Goal: Transaction & Acquisition: Purchase product/service

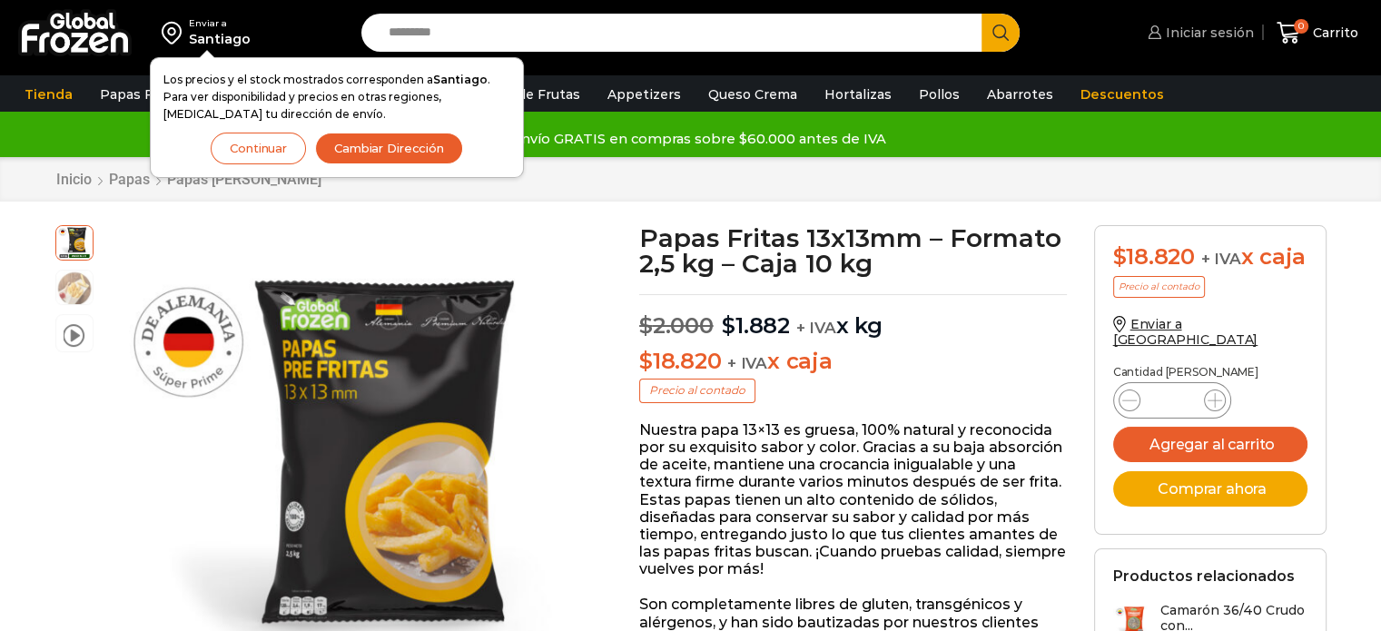
click at [1172, 33] on span "Iniciar sesión" at bounding box center [1208, 33] width 93 height 18
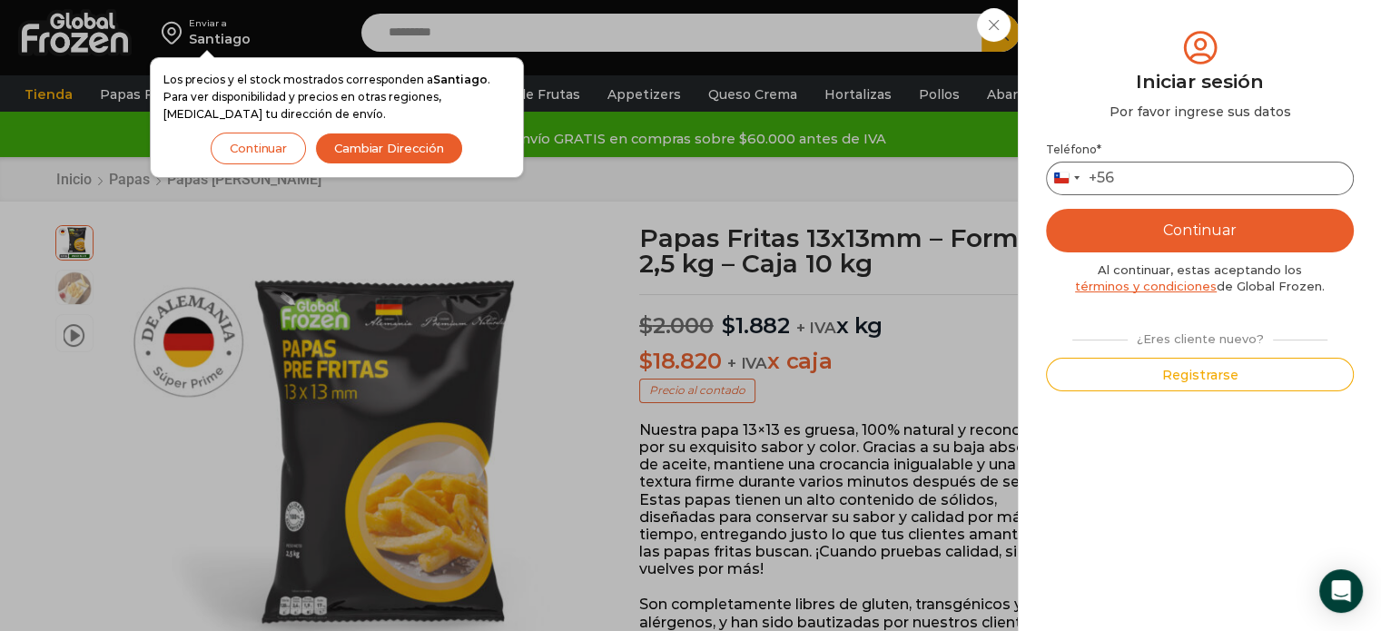
click at [1159, 170] on input "Teléfono *" at bounding box center [1200, 179] width 308 height 34
type input "*********"
click at [1188, 242] on button "Continuar" at bounding box center [1200, 231] width 308 height 44
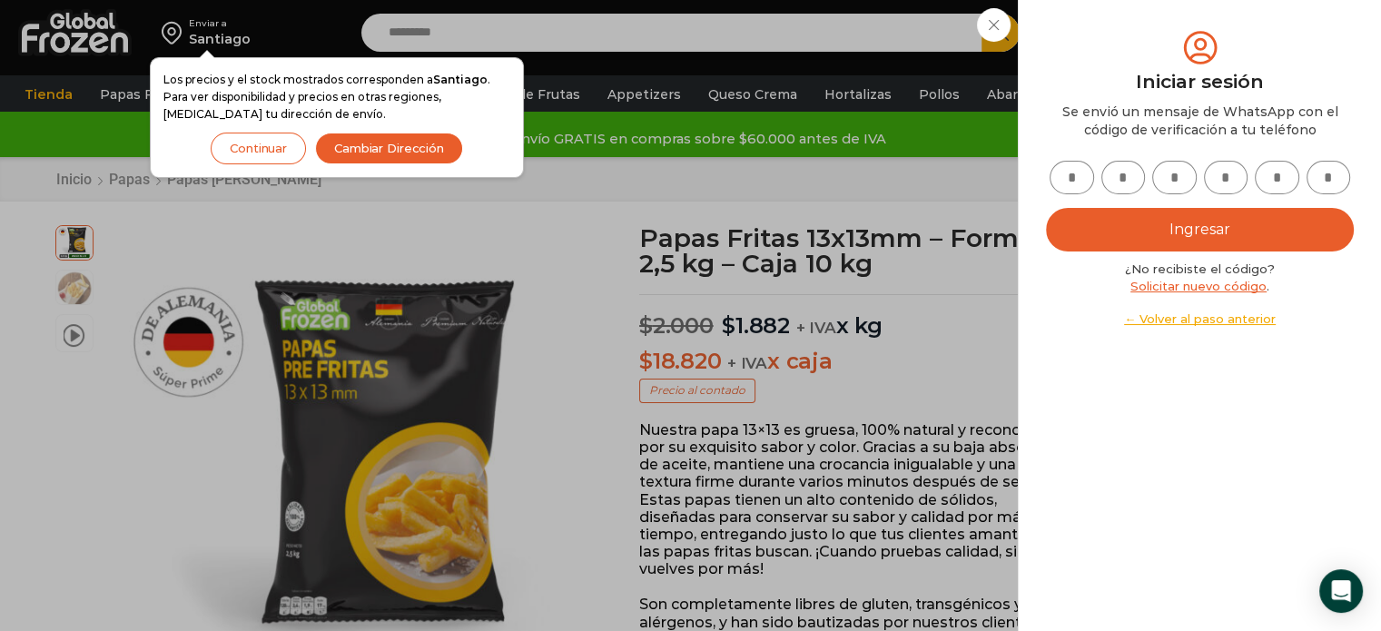
click at [1075, 170] on input "text" at bounding box center [1072, 178] width 44 height 34
type input "*"
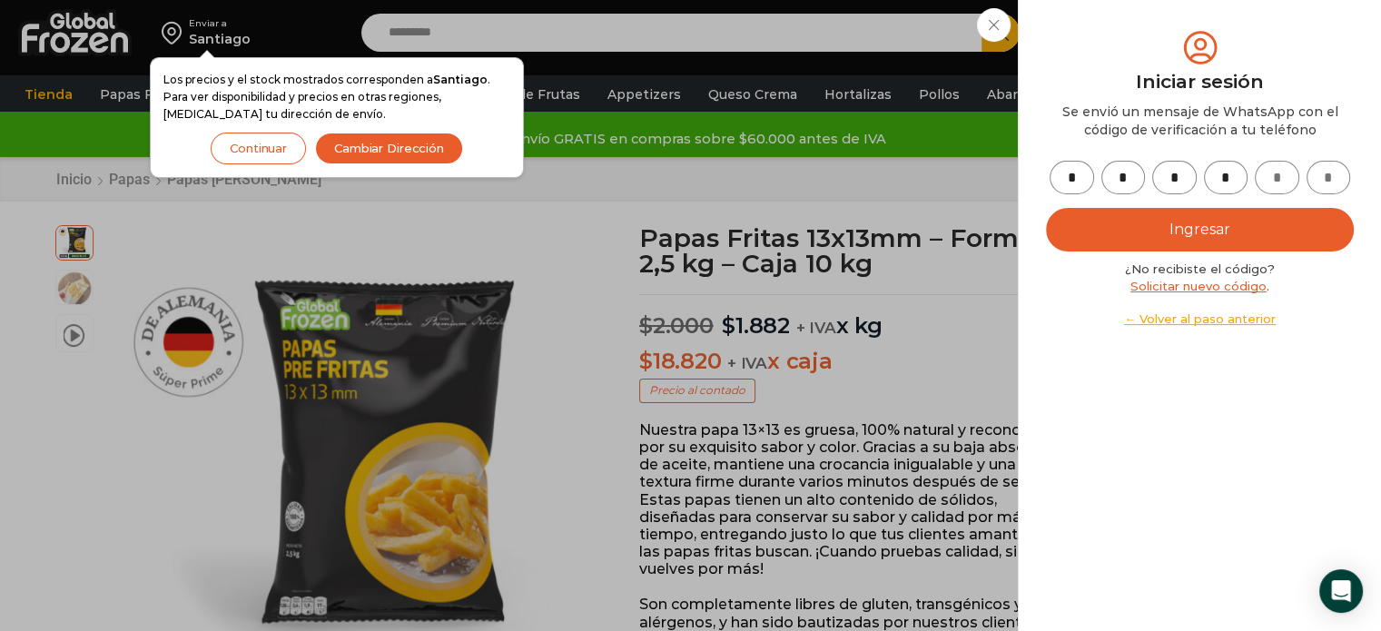
type input "*"
click at [1108, 228] on button "Ingresar" at bounding box center [1200, 230] width 308 height 44
click at [1178, 227] on button "Ingresar" at bounding box center [1200, 230] width 308 height 44
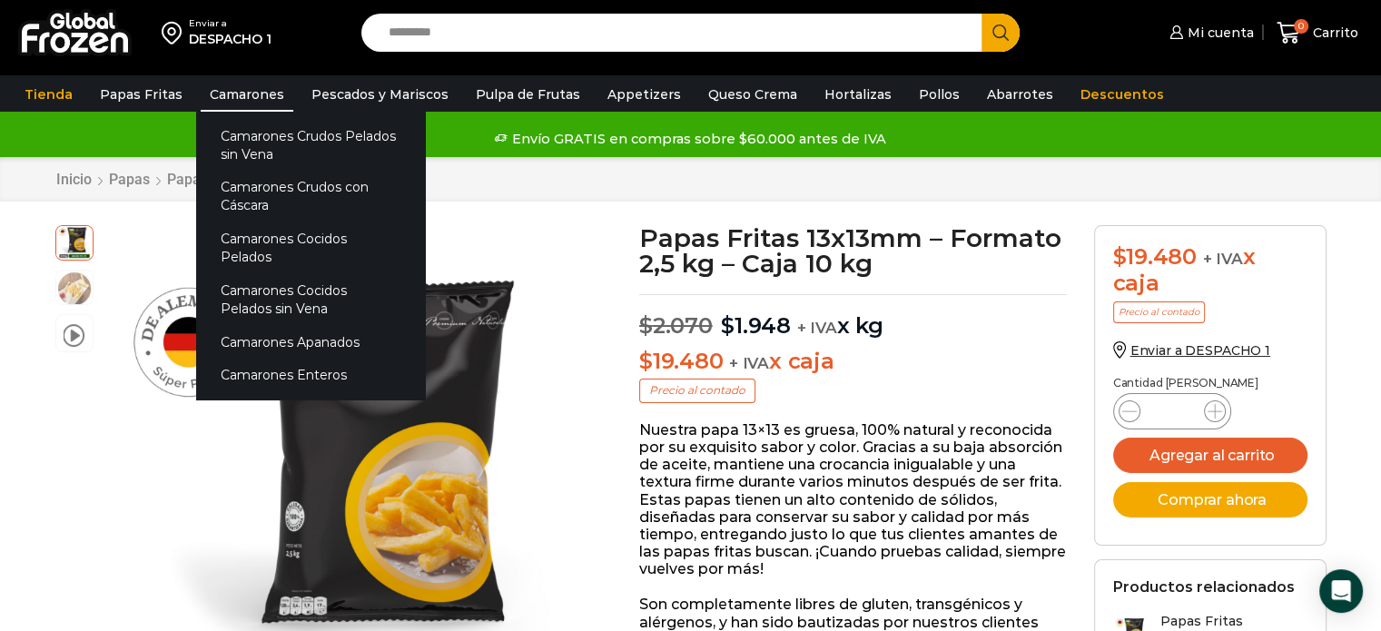
click at [229, 89] on link "Camarones" at bounding box center [247, 94] width 93 height 35
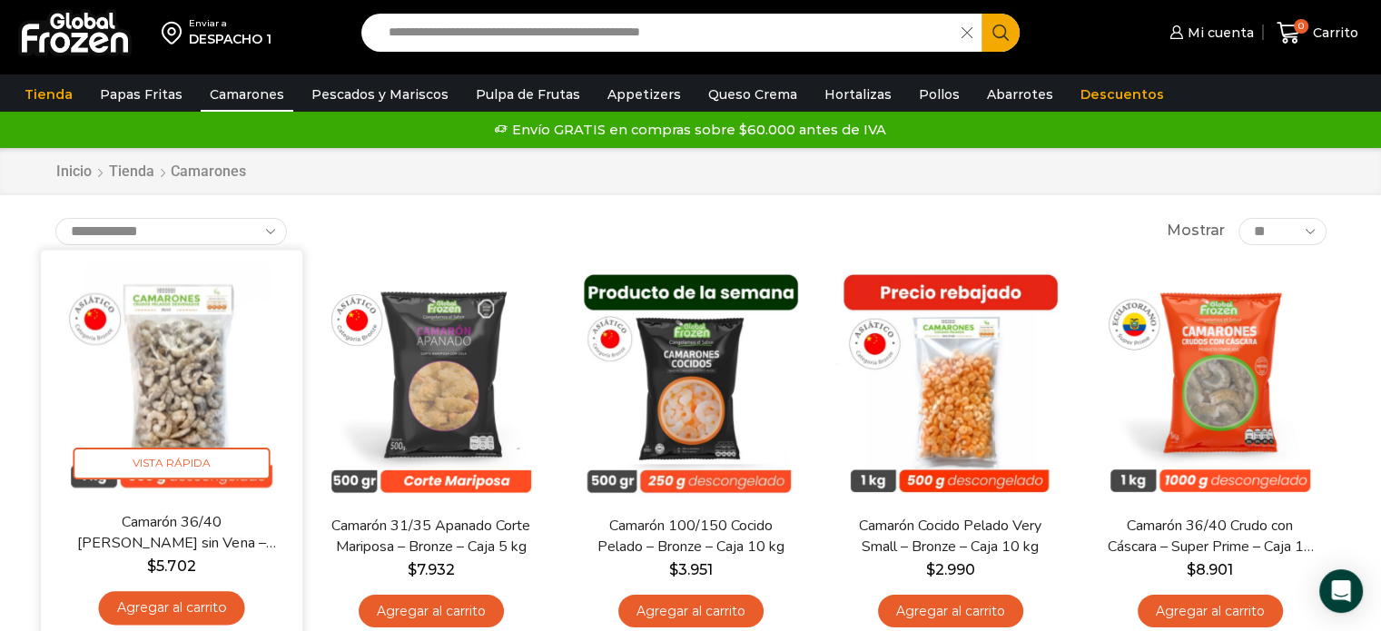
type input "**********"
click at [174, 596] on link "Agregar al carrito" at bounding box center [171, 608] width 146 height 34
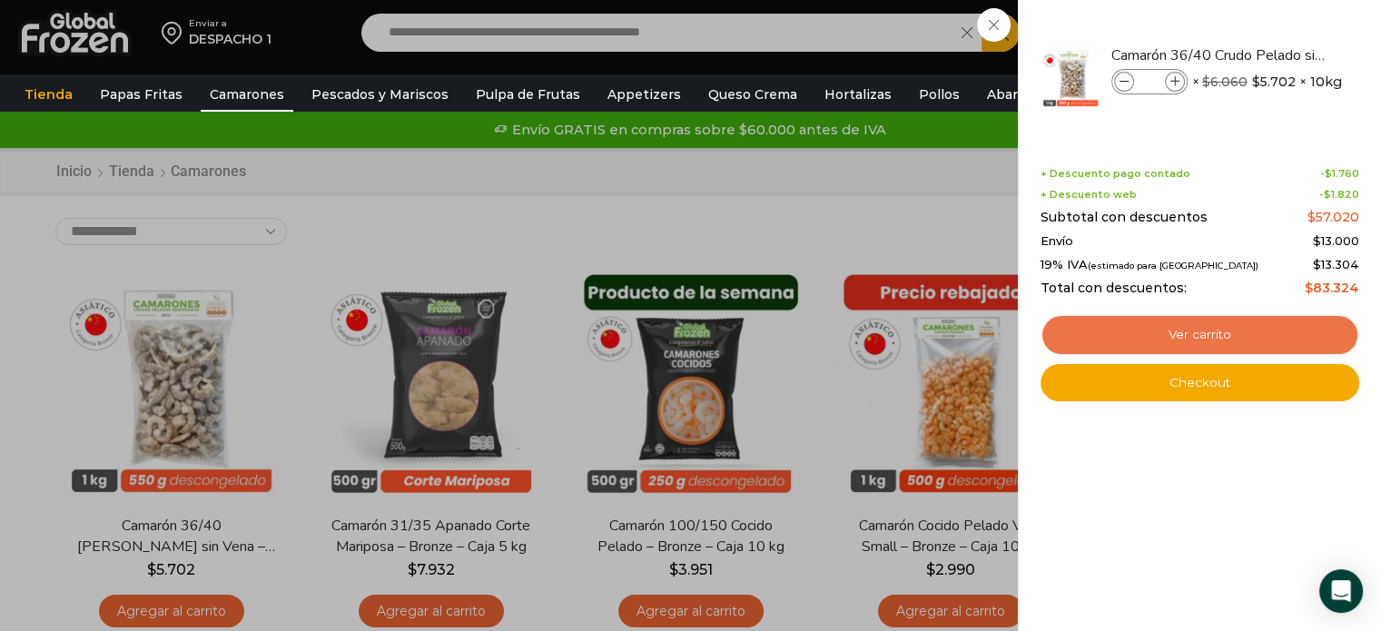
click at [1210, 340] on link "Ver carrito" at bounding box center [1200, 335] width 319 height 42
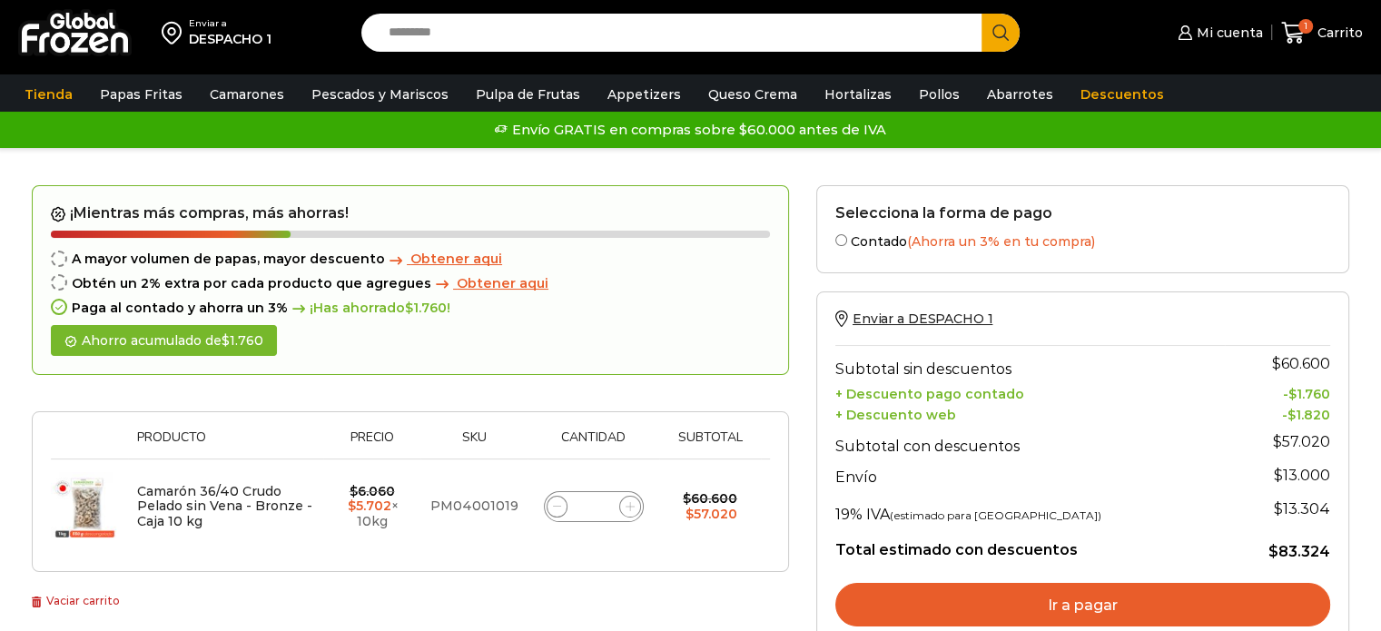
click at [631, 504] on icon at bounding box center [630, 506] width 8 height 8
click at [631, 505] on icon at bounding box center [630, 506] width 8 height 8
type input "*"
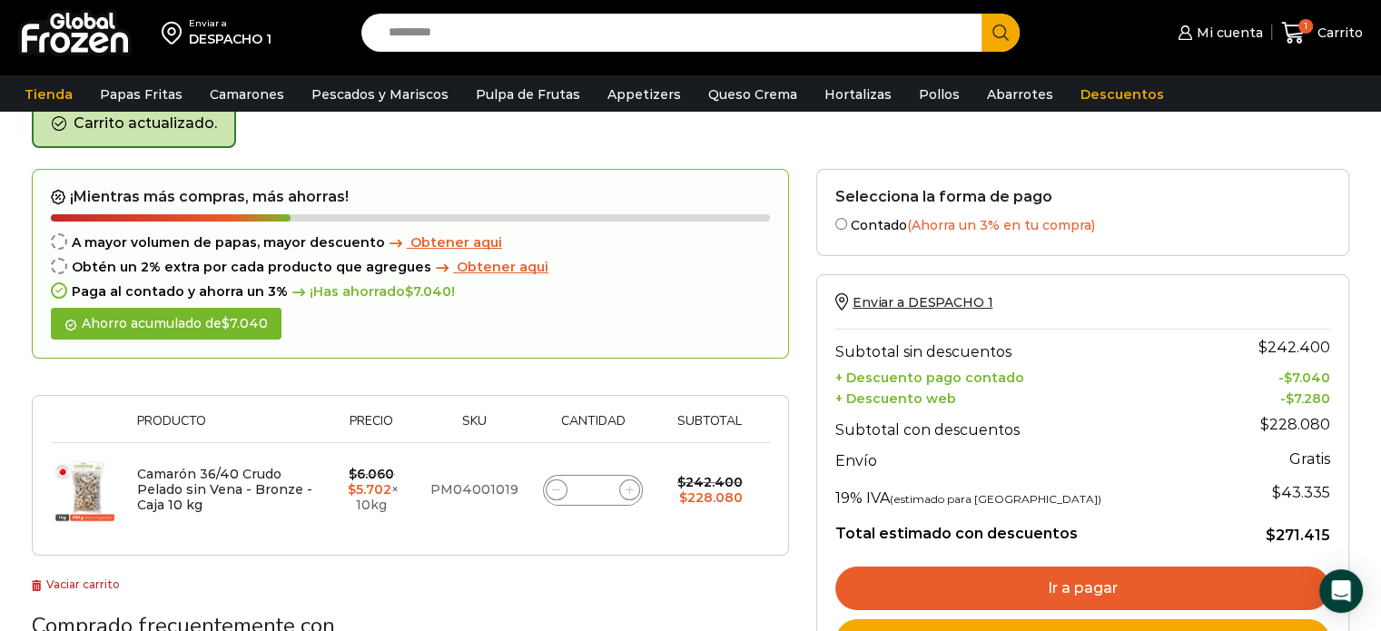
scroll to position [183, 0]
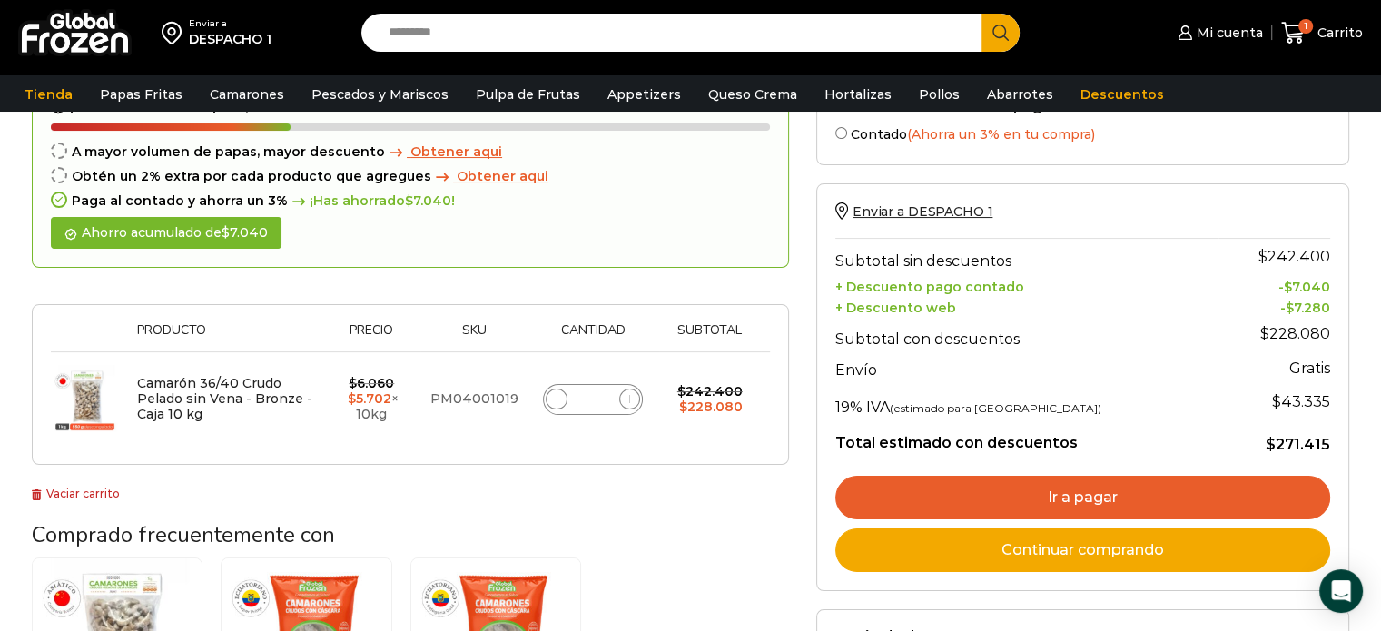
click at [97, 489] on link "Vaciar carrito" at bounding box center [76, 494] width 88 height 14
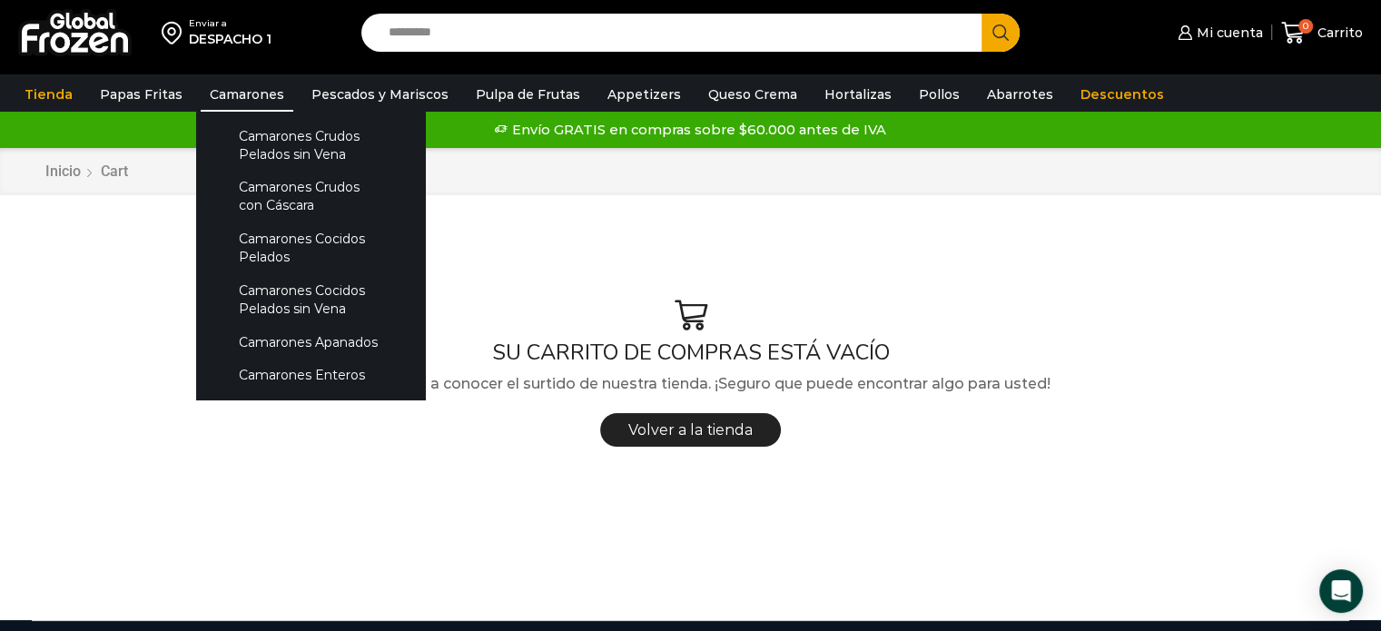
click at [255, 91] on link "Camarones" at bounding box center [247, 94] width 93 height 35
click at [279, 147] on link "Camarones Crudos Pelados sin Vena" at bounding box center [310, 145] width 193 height 52
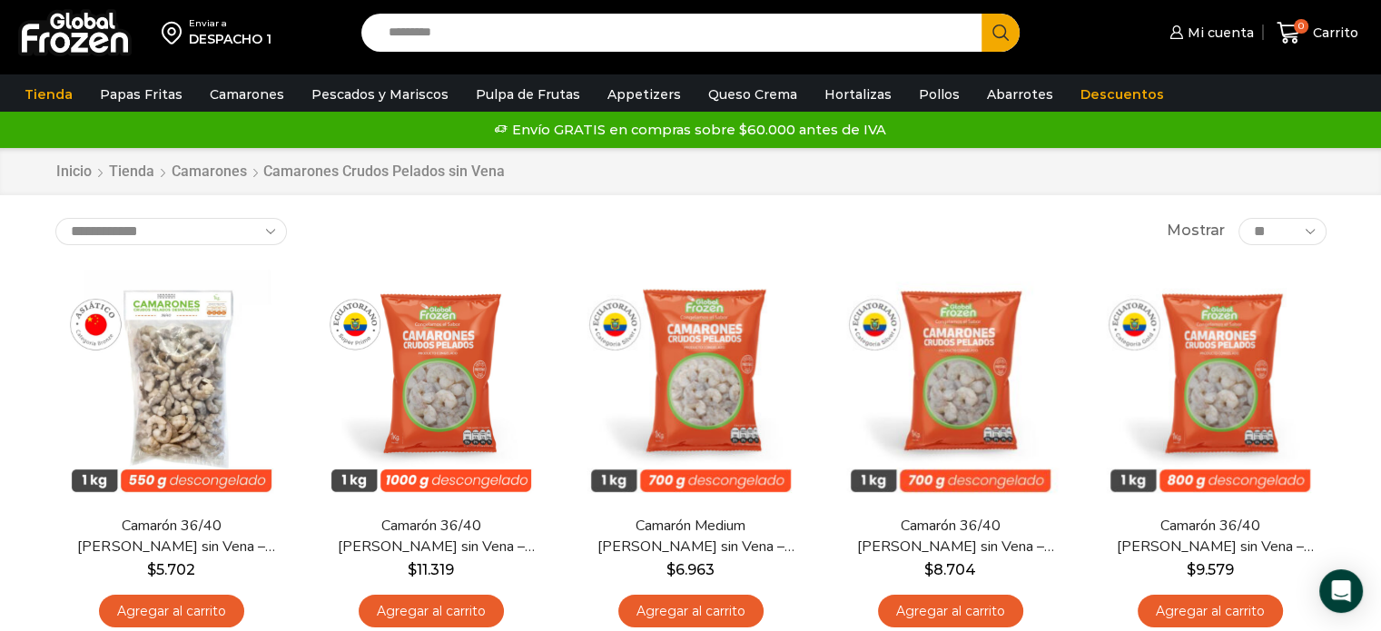
scroll to position [272, 0]
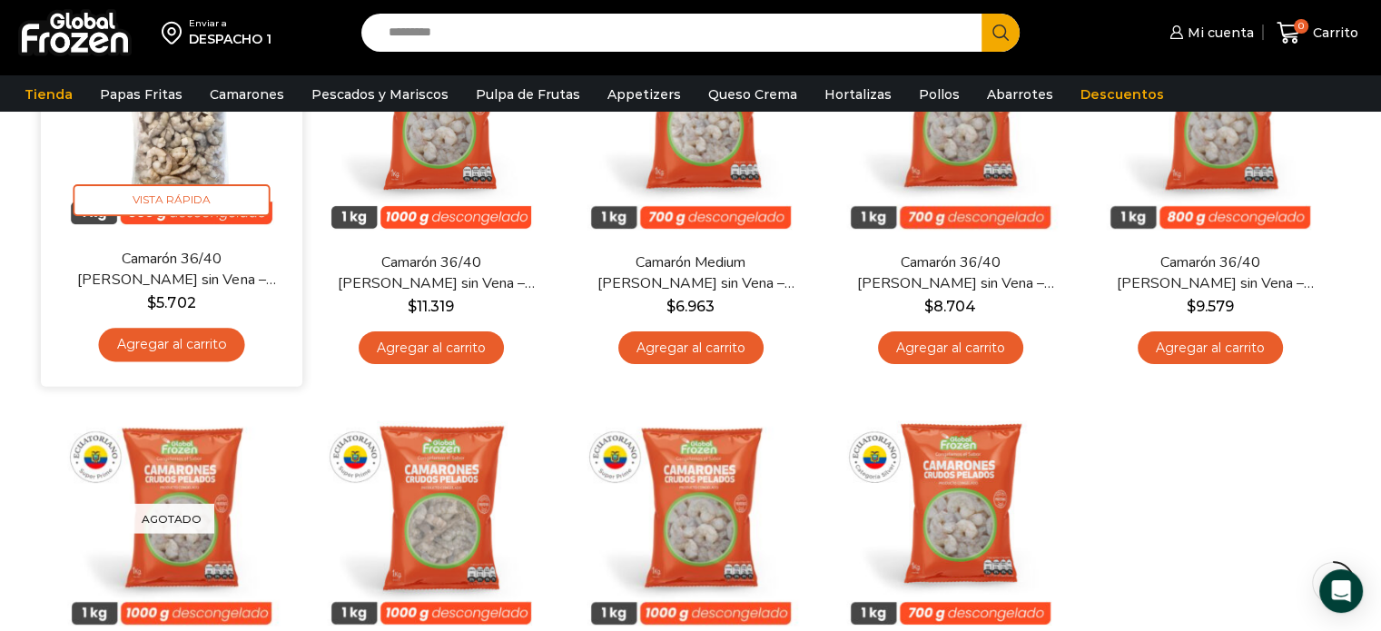
click at [225, 243] on div "En stock [GEOGRAPHIC_DATA] Camarón 36/40 Crudo Pelado sin Vena – Bronze – Caja …" at bounding box center [171, 186] width 234 height 372
click at [224, 265] on link "Camarón 36/40 [PERSON_NAME] sin Vena – Bronze – Caja 10 kg" at bounding box center [170, 269] width 211 height 43
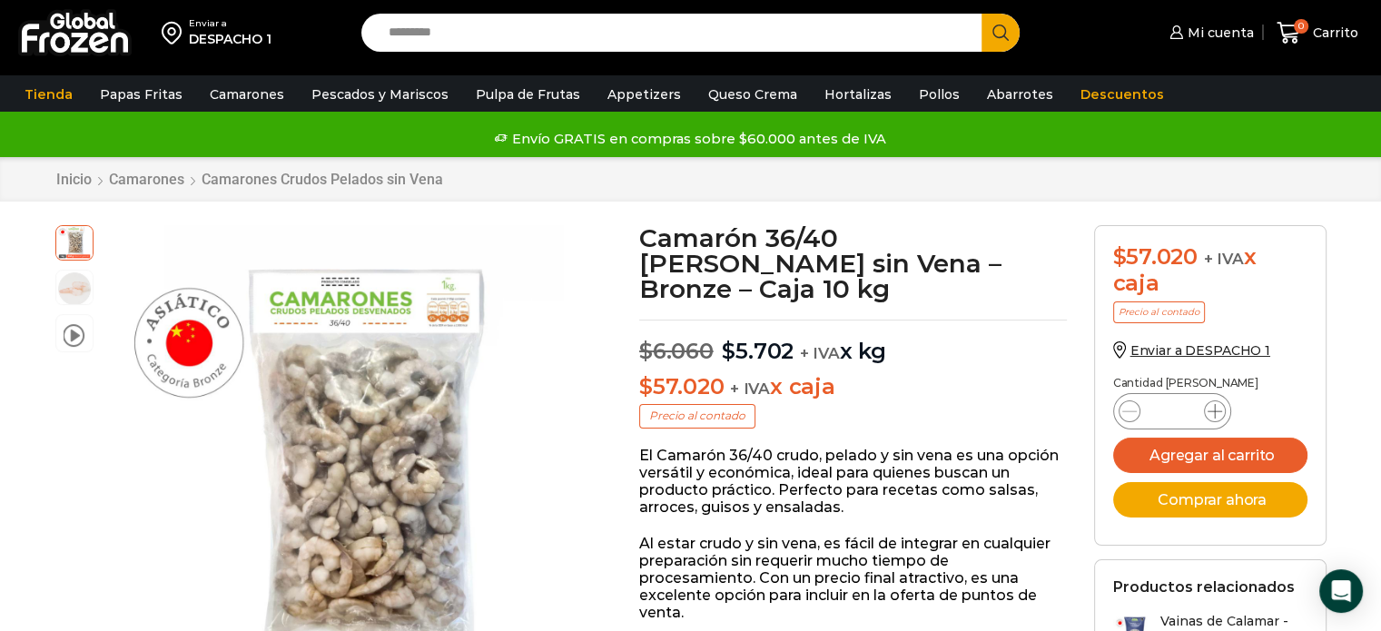
click at [1215, 402] on span at bounding box center [1215, 411] width 22 height 22
click at [1213, 402] on span at bounding box center [1215, 411] width 22 height 22
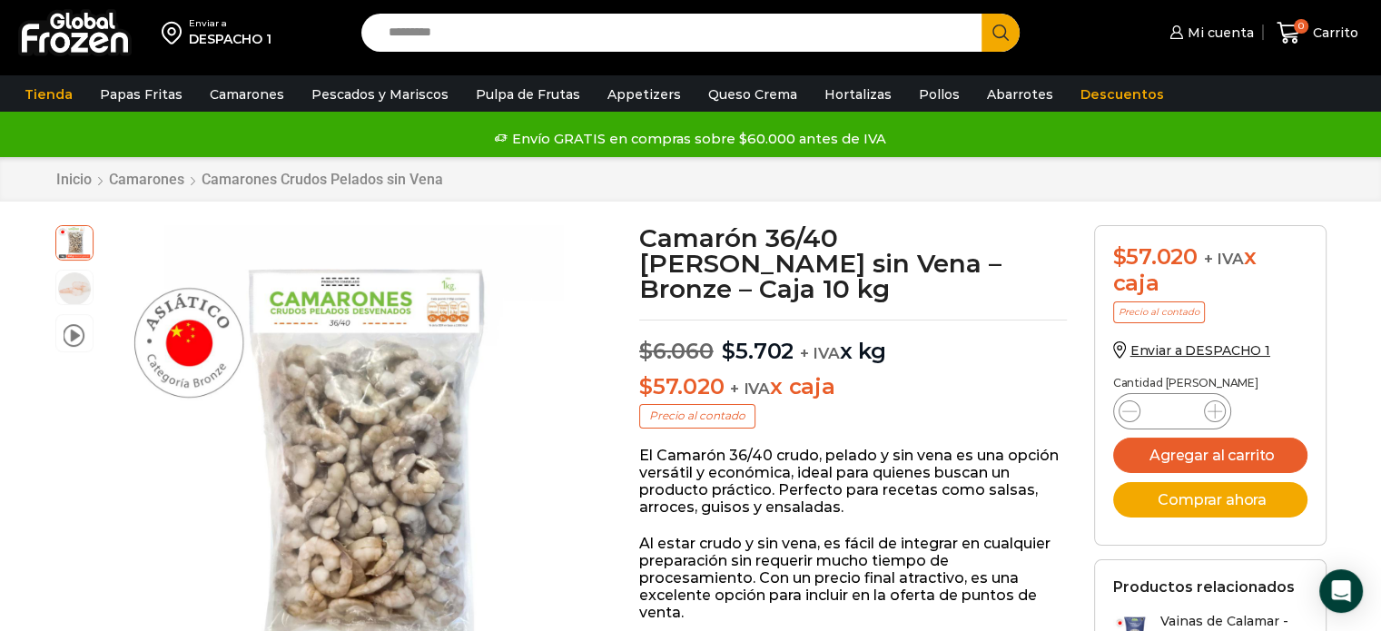
click at [994, 496] on div "El Camarón 36/40 crudo, pelado y sin vena es una opción versátil y económica, i…" at bounding box center [853, 534] width 428 height 175
click at [1120, 410] on span at bounding box center [1130, 411] width 22 height 22
click at [1218, 410] on icon at bounding box center [1215, 411] width 15 height 15
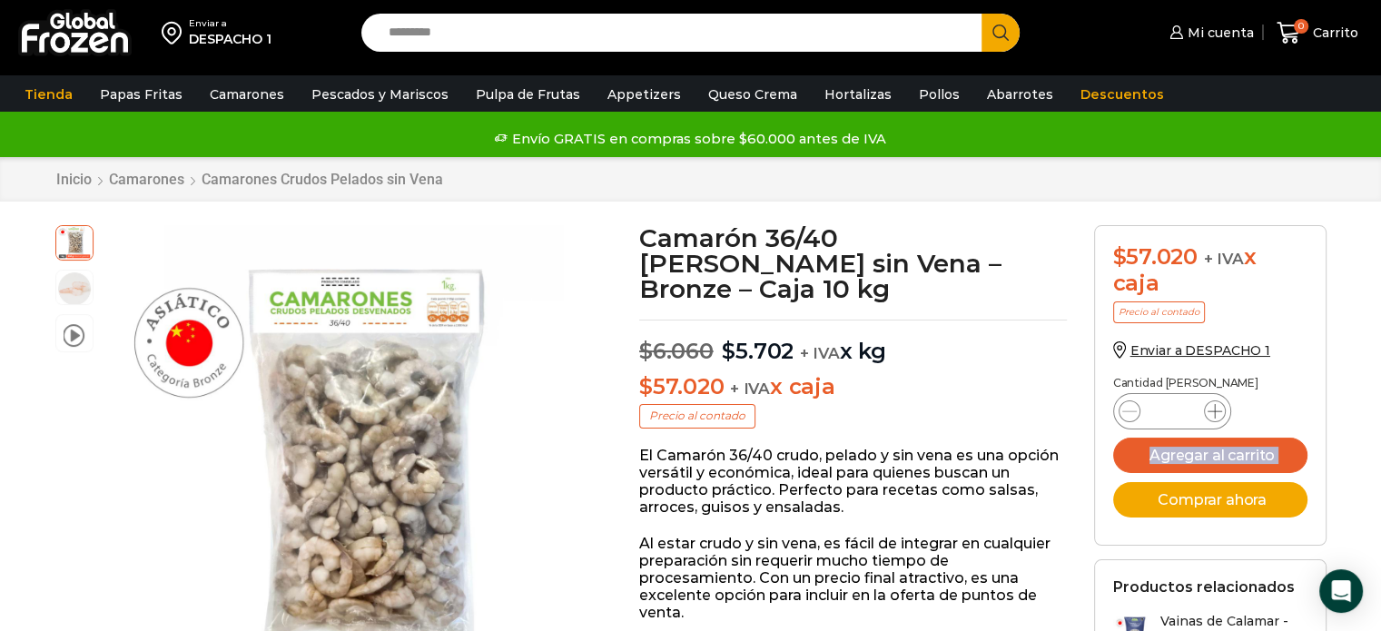
click at [1218, 408] on icon at bounding box center [1215, 411] width 15 height 15
click at [1217, 408] on icon at bounding box center [1215, 411] width 15 height 15
click at [1086, 428] on div "$ 57.020 + IVA x caja Precio al contado Enviar a DESPACHO 1 Cantidad de cajas C…" at bounding box center [1211, 550] width 260 height 651
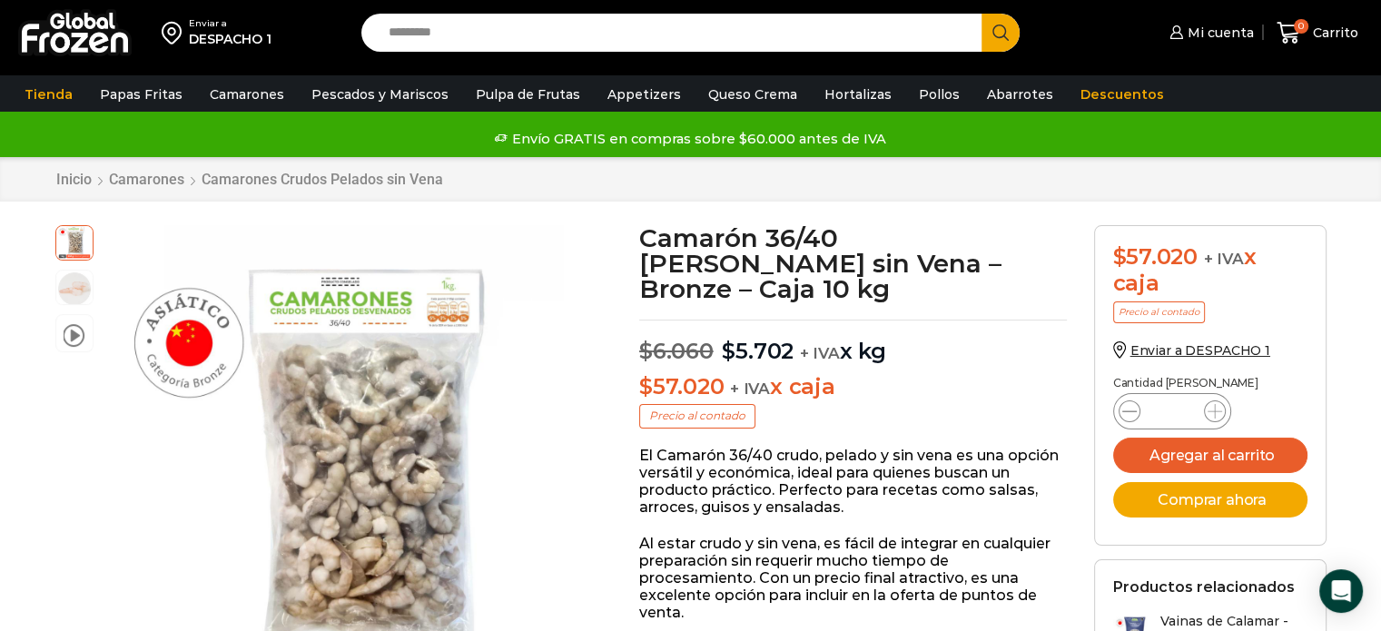
click at [1130, 411] on icon at bounding box center [1129, 411] width 15 height 15
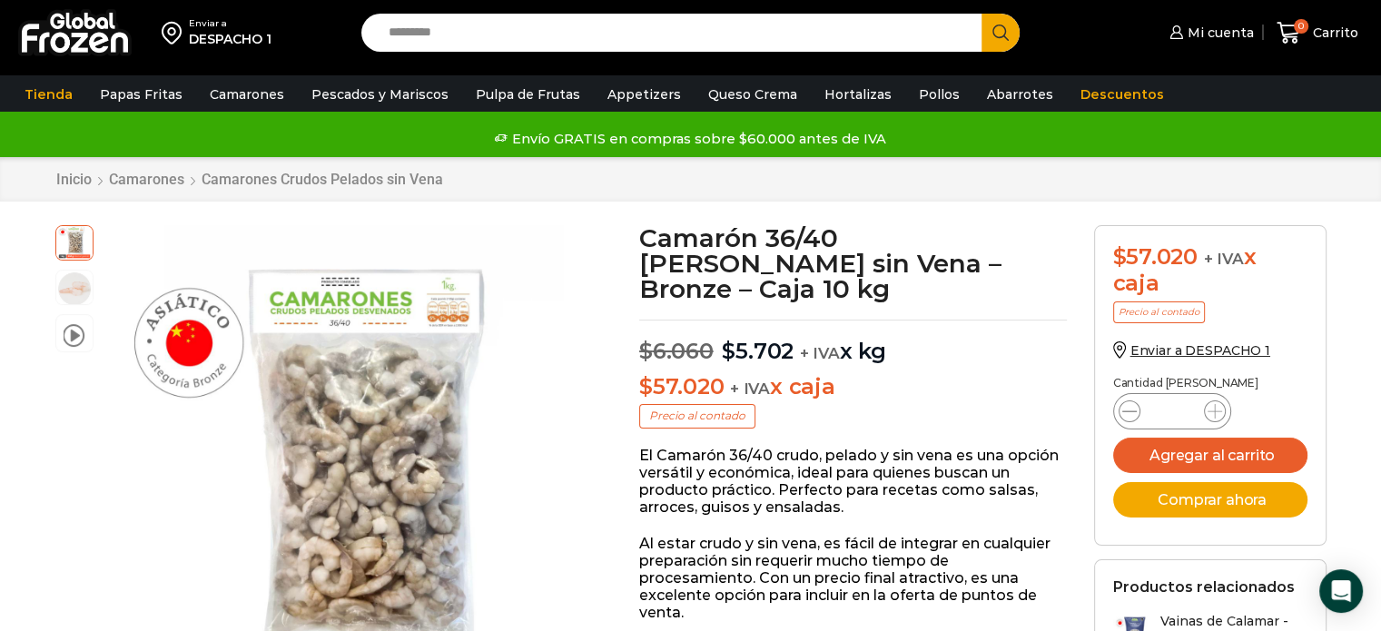
click at [1130, 411] on icon at bounding box center [1129, 411] width 15 height 15
click at [1129, 411] on icon at bounding box center [1129, 411] width 15 height 15
click at [1122, 413] on icon at bounding box center [1129, 411] width 15 height 15
click at [1123, 410] on icon at bounding box center [1129, 411] width 15 height 15
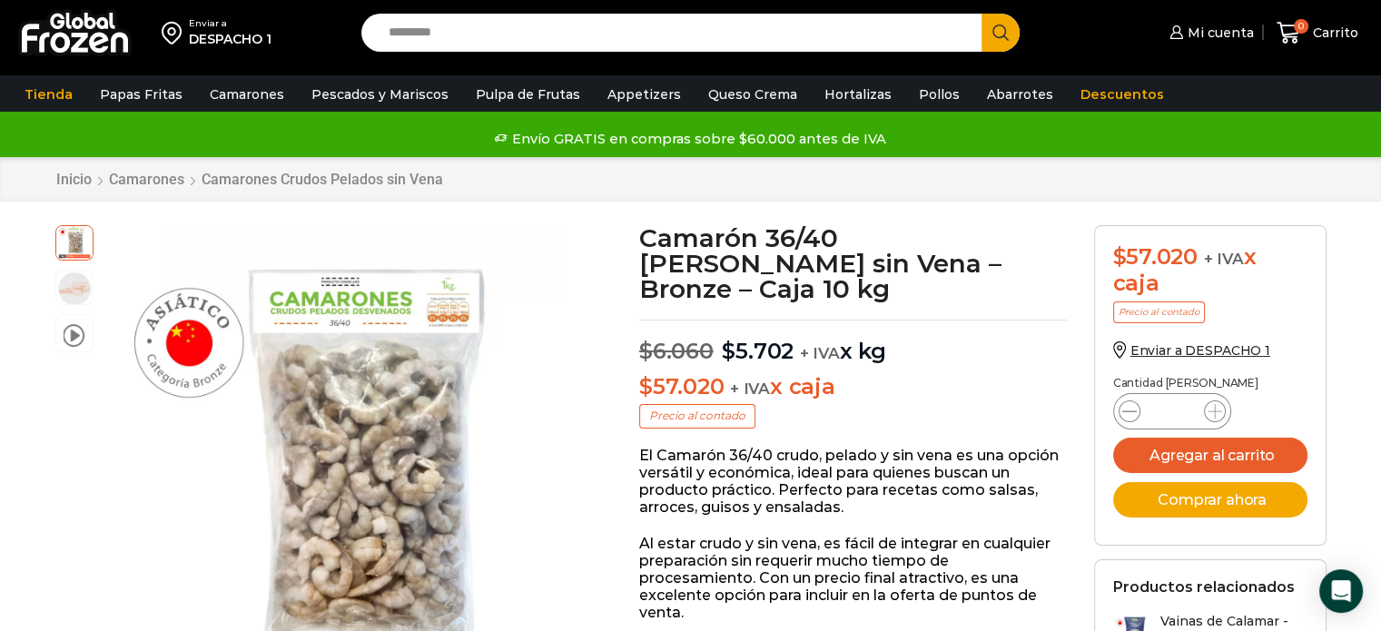
click at [1122, 410] on icon at bounding box center [1129, 411] width 15 height 15
type input "*"
click at [1122, 410] on icon at bounding box center [1129, 411] width 15 height 15
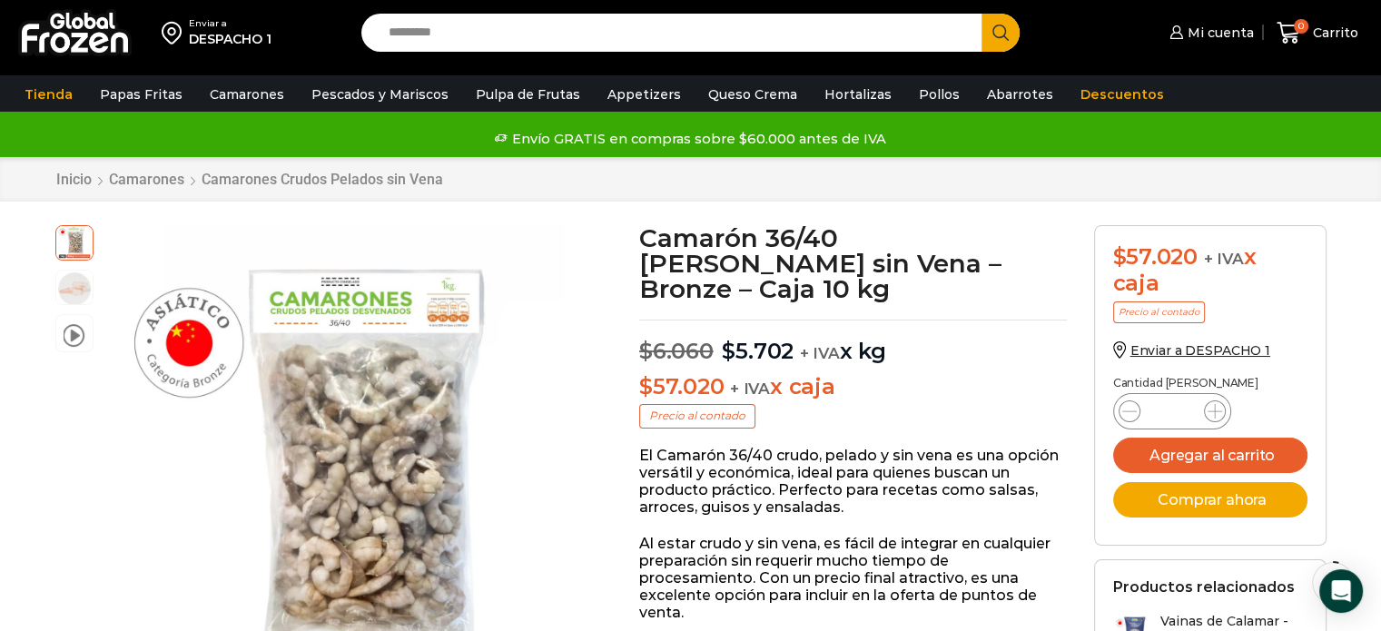
scroll to position [91, 0]
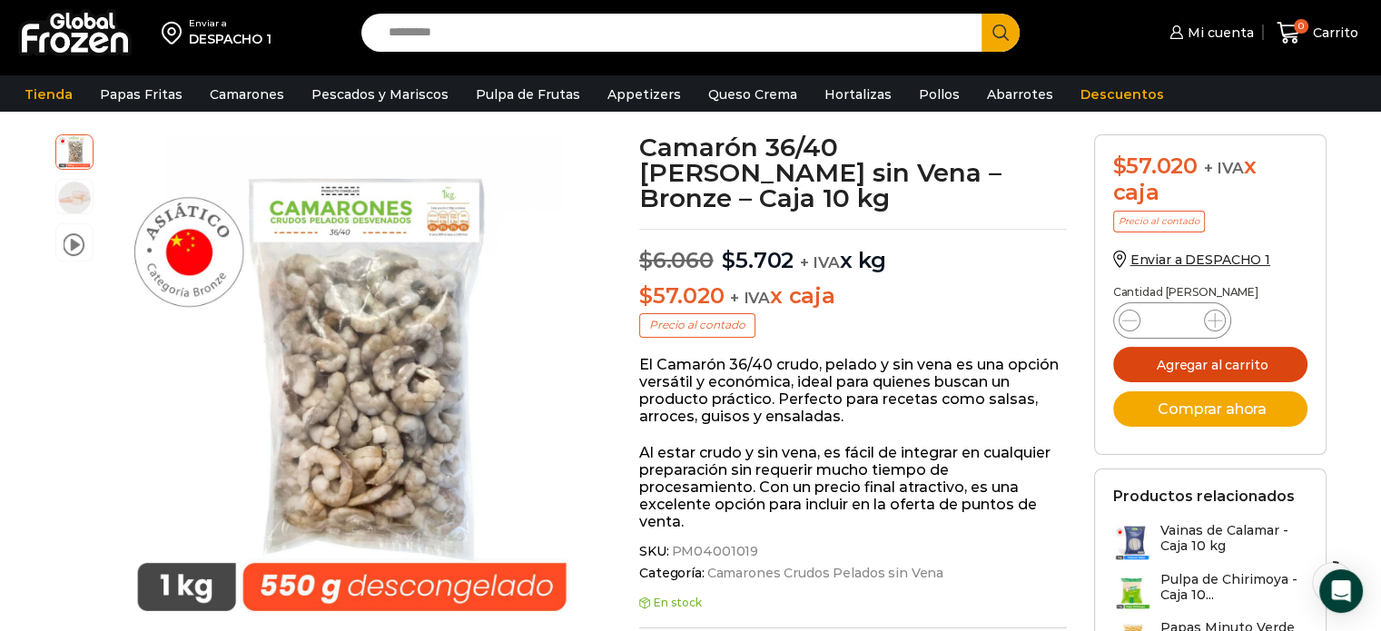
click at [1191, 362] on button "Agregar al carrito" at bounding box center [1210, 364] width 194 height 35
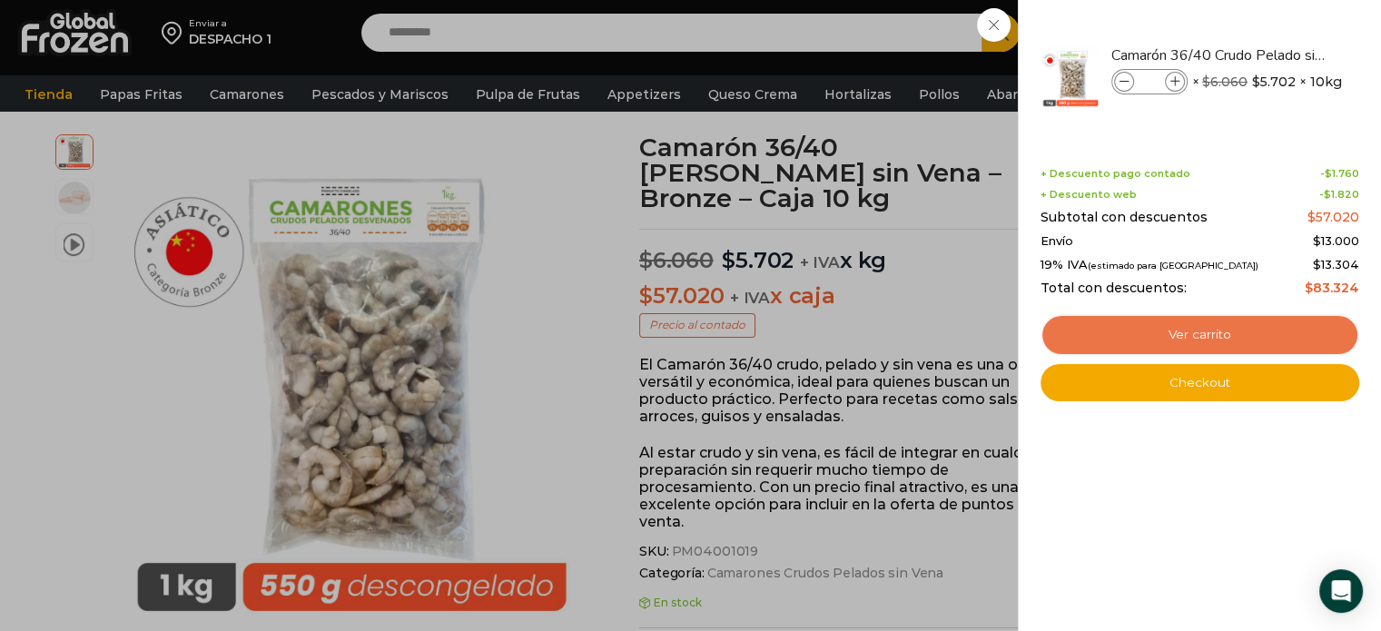
click at [1268, 327] on link "Ver carrito" at bounding box center [1200, 335] width 319 height 42
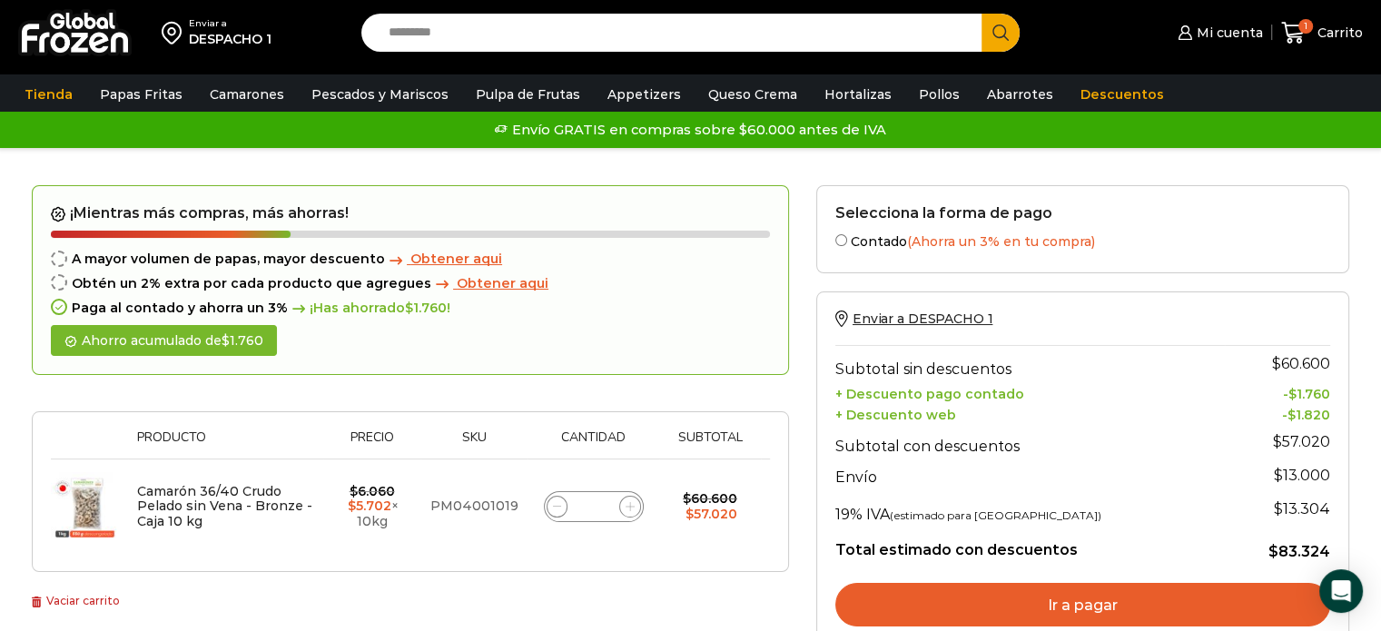
click at [634, 510] on span at bounding box center [630, 507] width 22 height 22
click at [634, 511] on span at bounding box center [630, 507] width 22 height 22
click at [634, 512] on span at bounding box center [630, 507] width 22 height 22
type input "*"
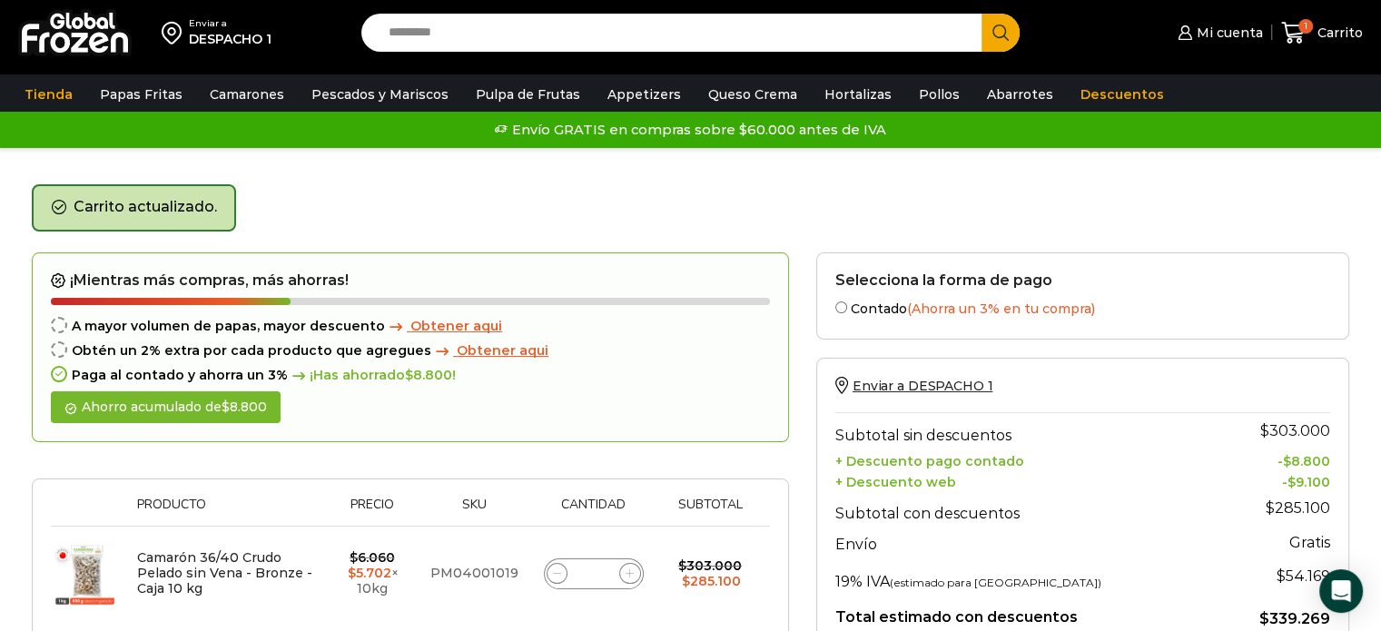
click at [530, 51] on input "Search input" at bounding box center [677, 33] width 594 height 38
click at [541, 41] on input "Search input" at bounding box center [677, 33] width 594 height 38
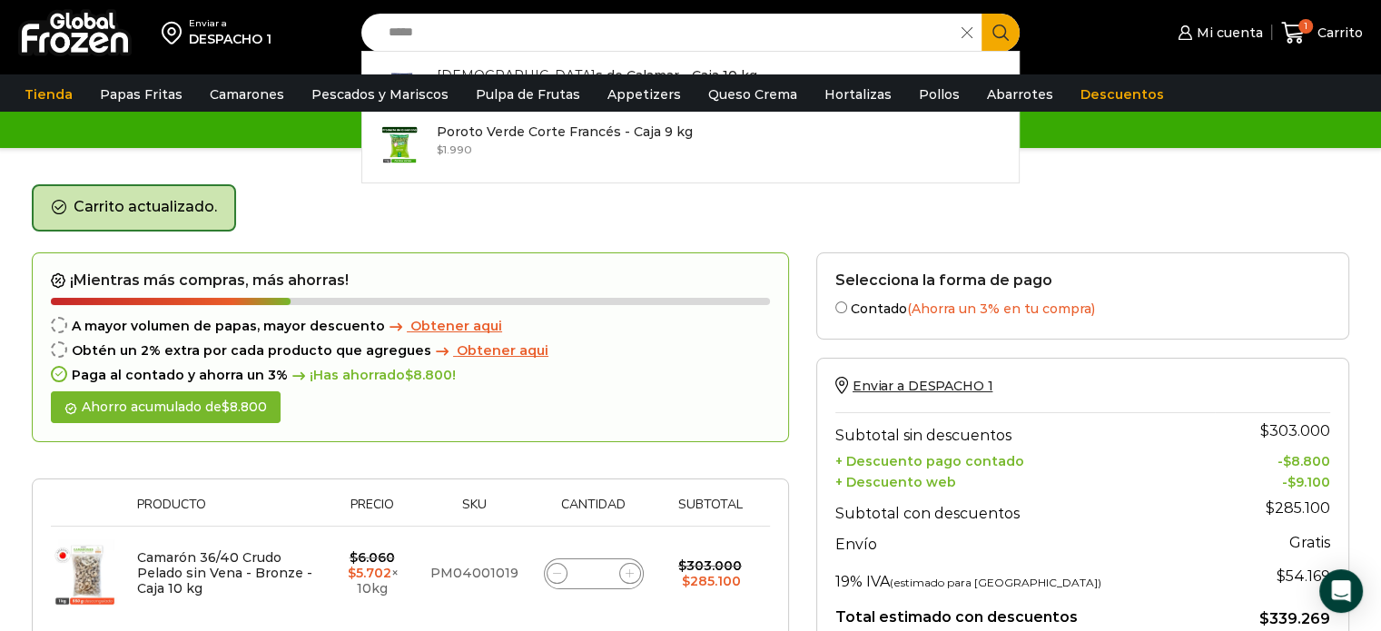
click at [467, 35] on input "*****" at bounding box center [667, 33] width 574 height 38
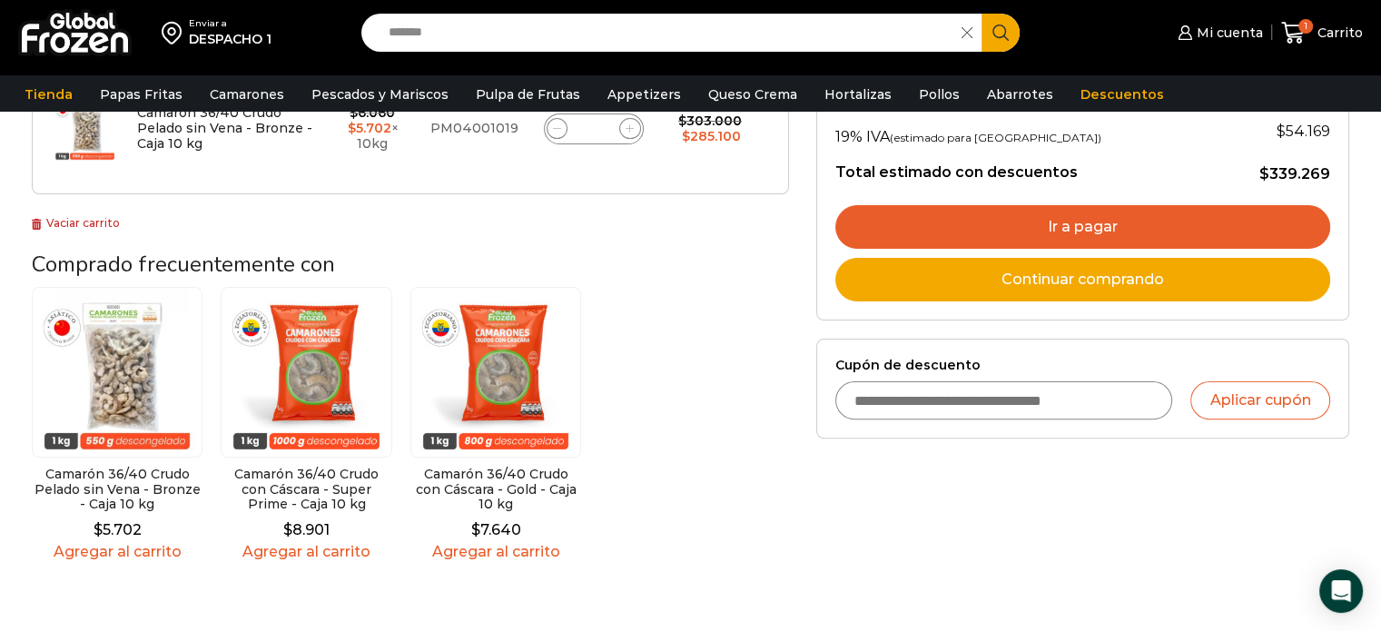
scroll to position [91, 0]
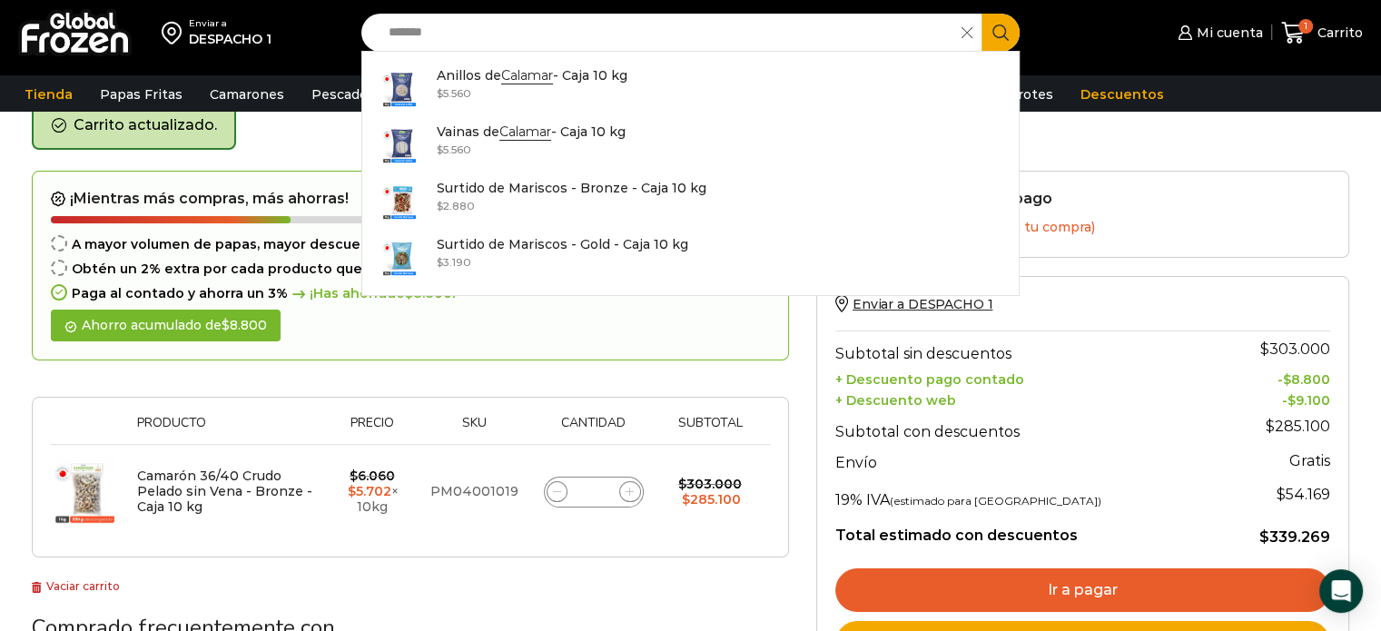
click at [665, 43] on input "*******" at bounding box center [667, 33] width 574 height 38
click at [466, 143] on bdi "$ 5.560" at bounding box center [454, 150] width 35 height 14
type input "**********"
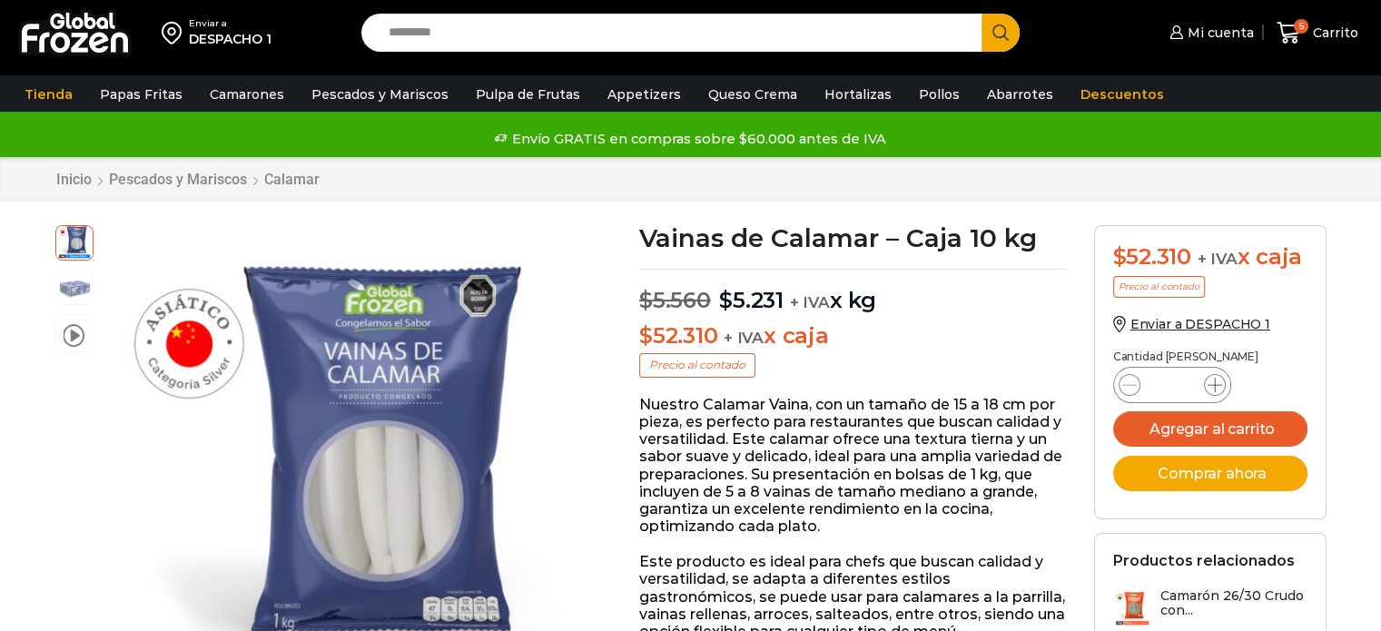
click at [1215, 381] on icon at bounding box center [1215, 385] width 15 height 15
click at [1122, 390] on icon at bounding box center [1129, 385] width 15 height 15
type input "*"
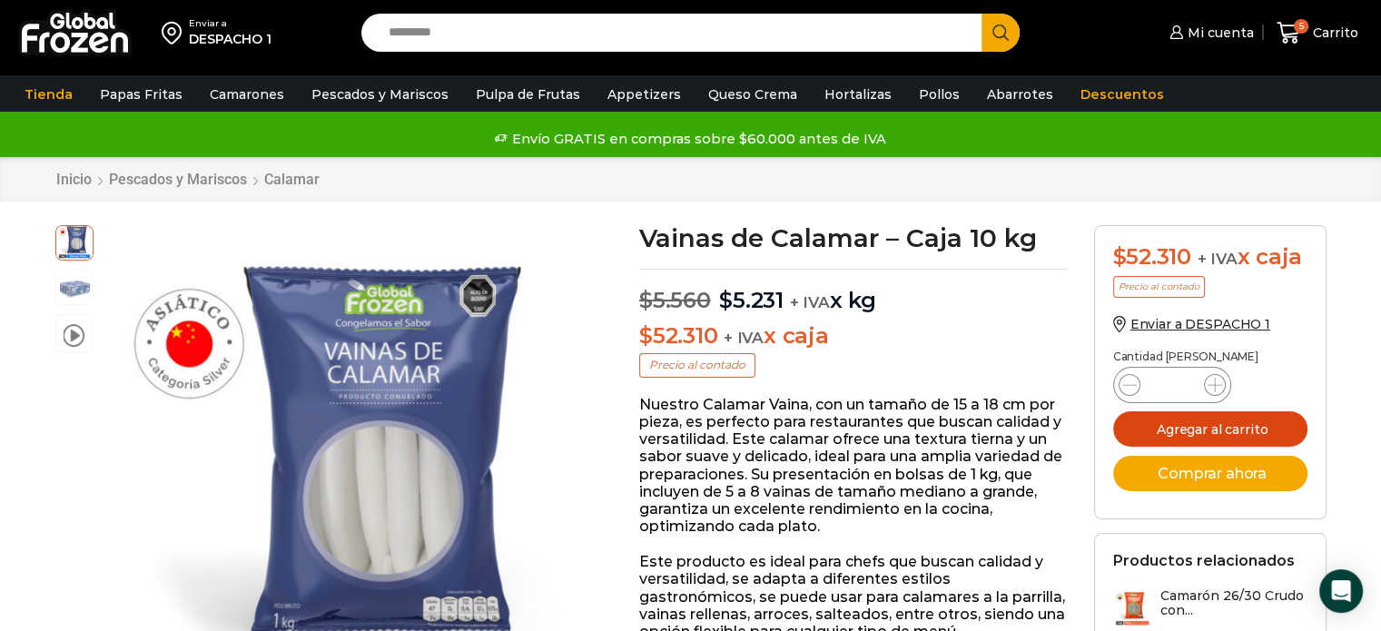
click at [1170, 420] on button "Agregar al carrito" at bounding box center [1210, 428] width 194 height 35
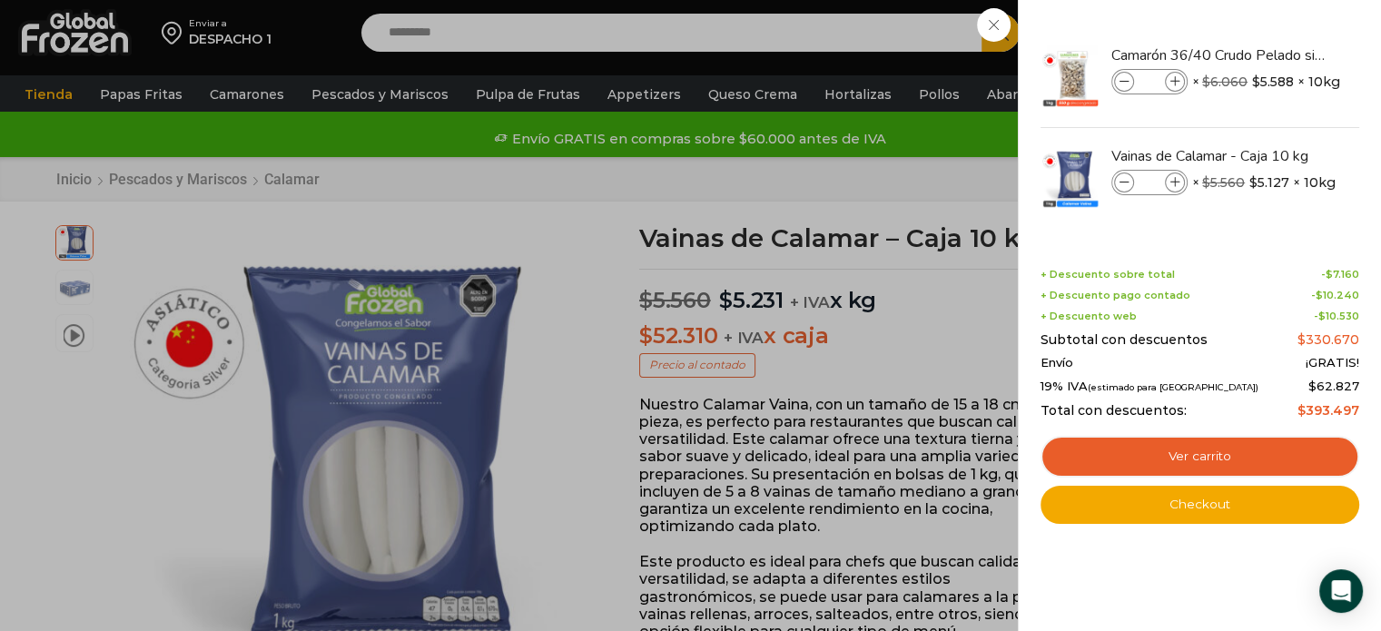
click at [1272, 54] on div "6 Carrito 6 6 Shopping Cart *" at bounding box center [1317, 33] width 91 height 43
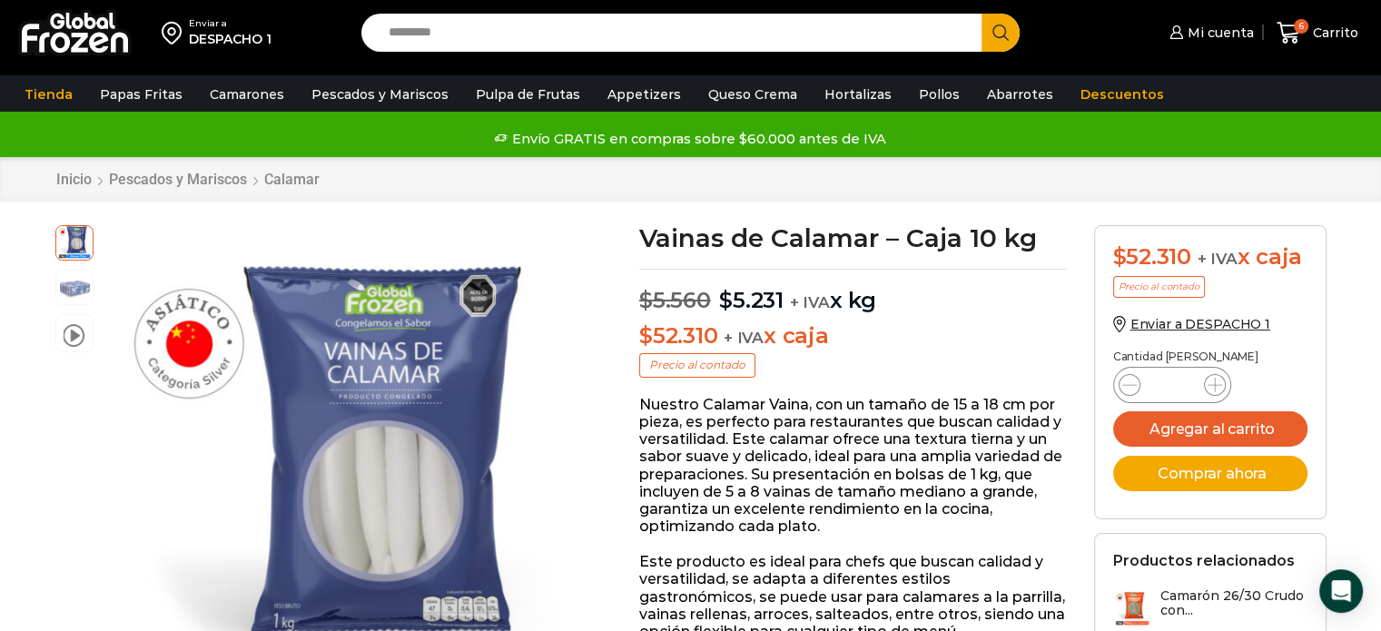
click at [628, 32] on input "Search input" at bounding box center [677, 33] width 594 height 38
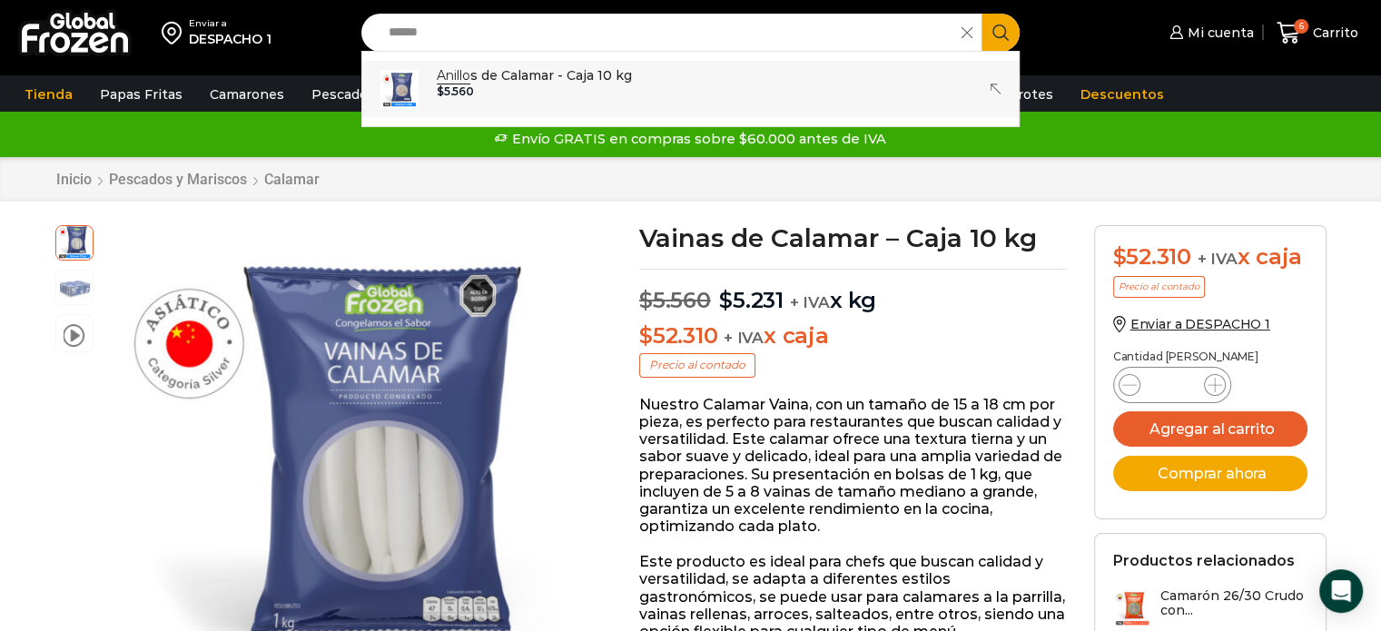
click at [524, 81] on p "Anillo s de Calamar - Caja 10 kg" at bounding box center [534, 75] width 195 height 20
type input "**********"
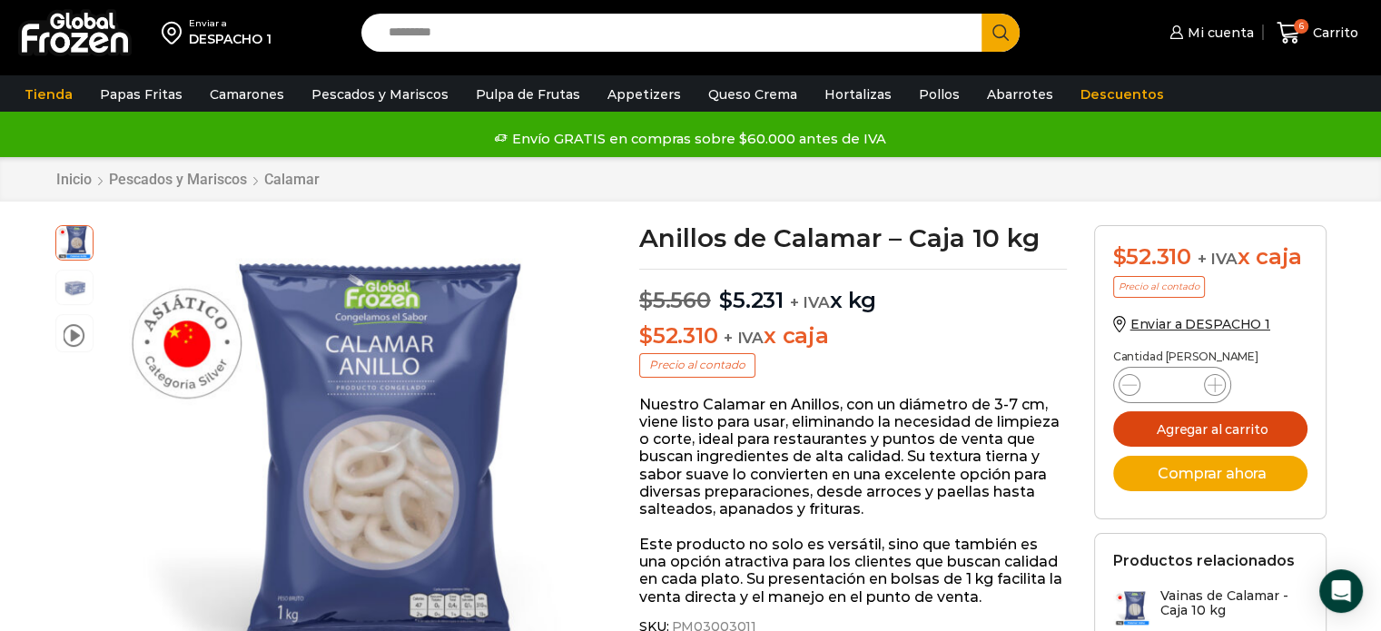
click at [1217, 435] on button "Agregar al carrito" at bounding box center [1210, 428] width 194 height 35
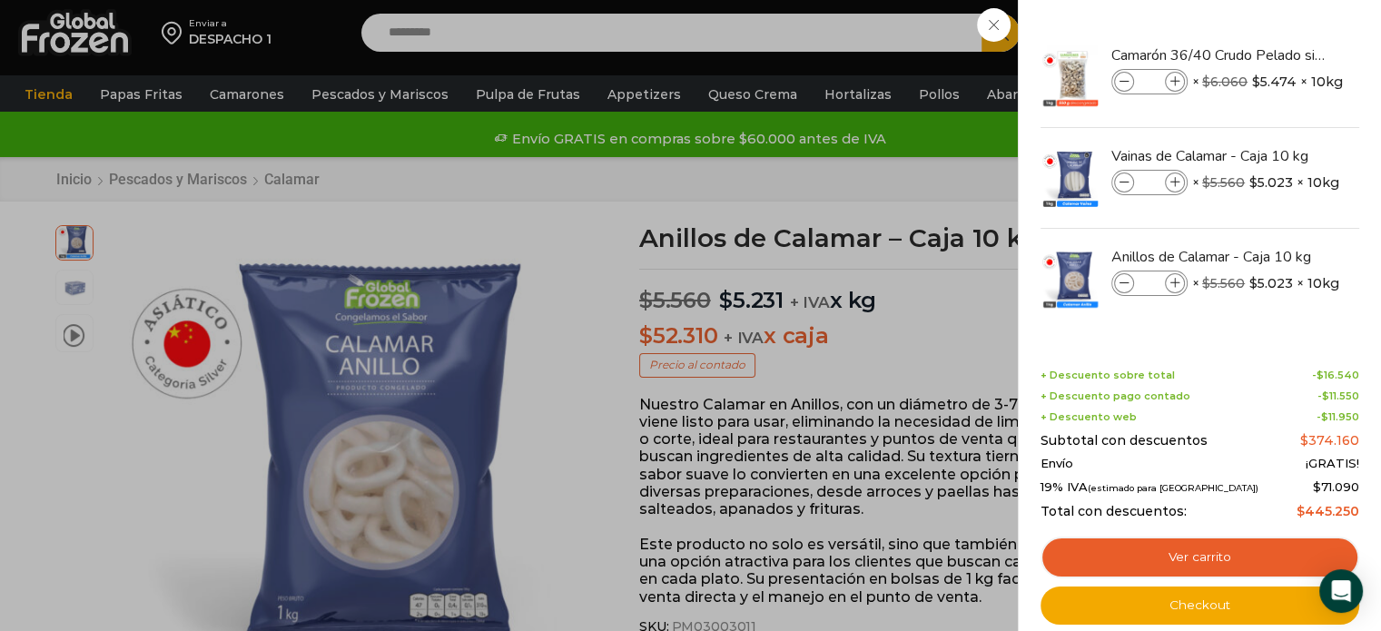
click at [1272, 54] on div "7 [GEOGRAPHIC_DATA] 7 7 Shopping Cart *" at bounding box center [1317, 33] width 91 height 43
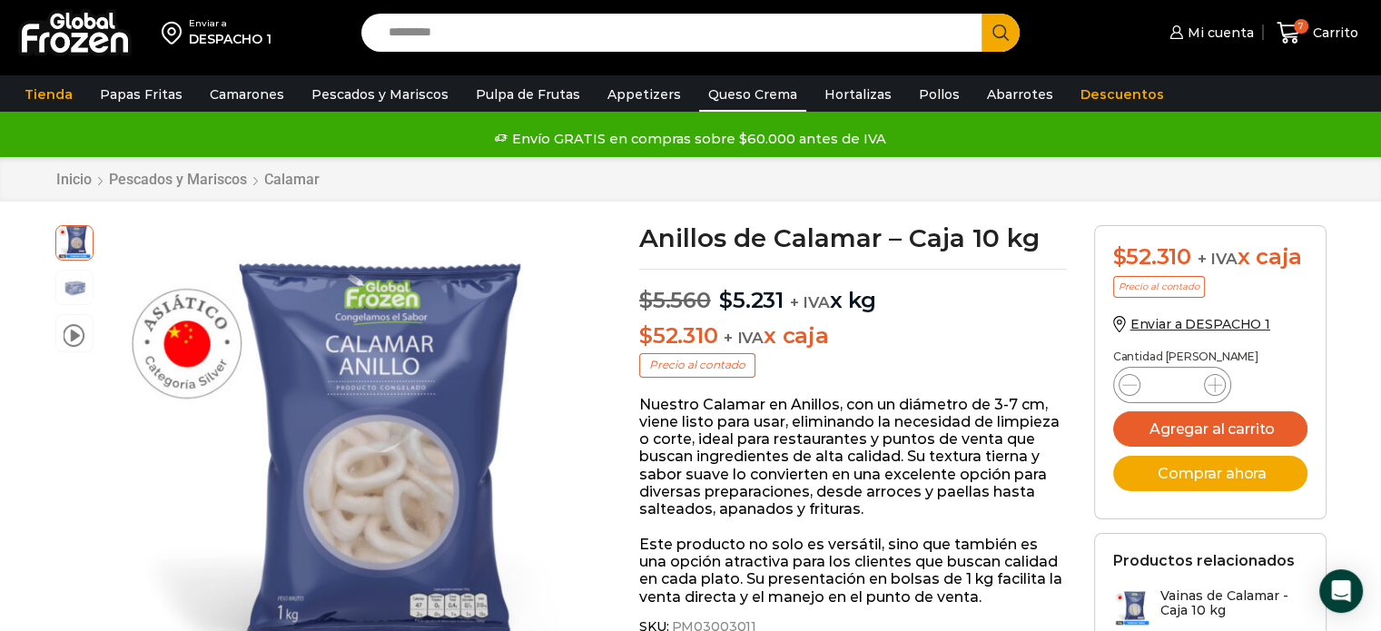
click at [749, 94] on link "Queso Crema" at bounding box center [752, 94] width 107 height 35
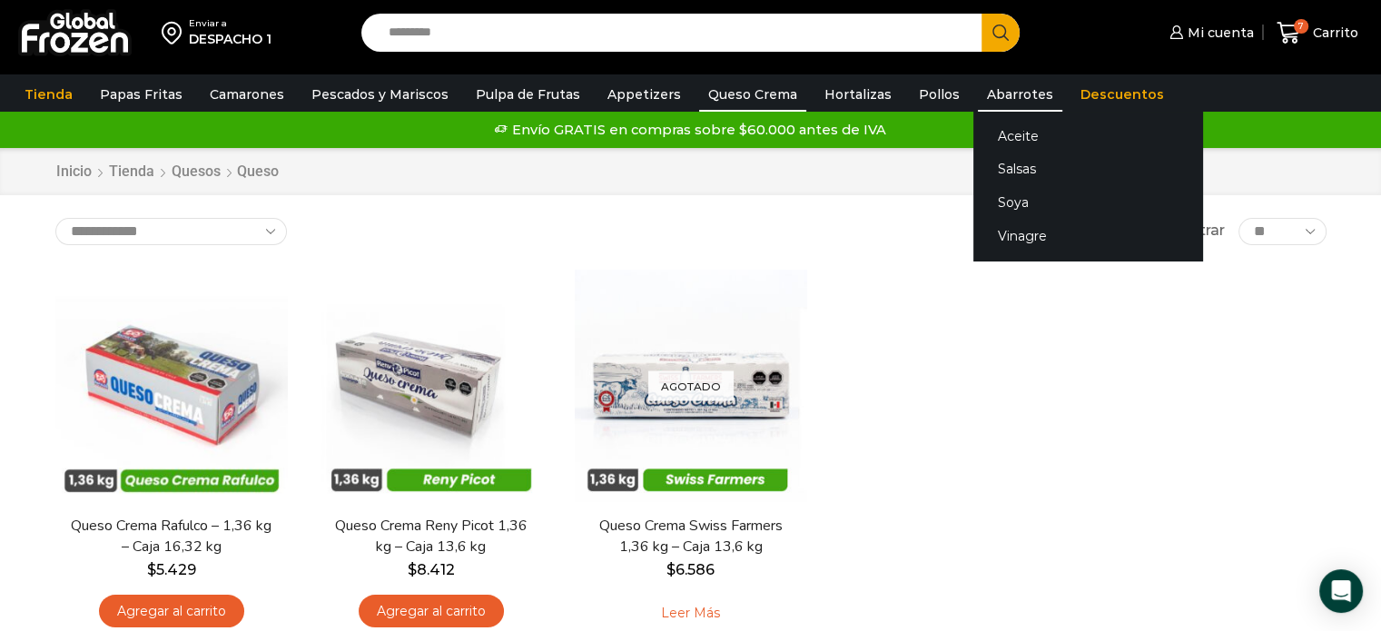
click at [1018, 90] on link "Abarrotes" at bounding box center [1020, 94] width 84 height 35
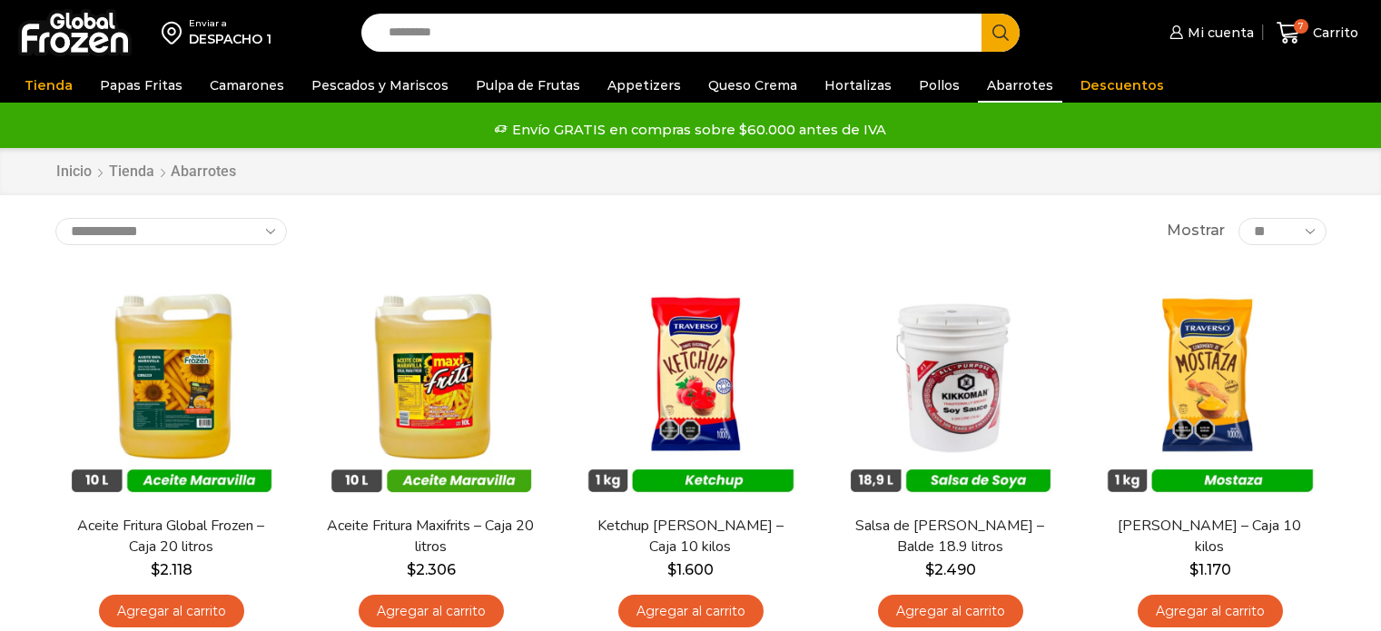
click at [930, 88] on link "Pollos" at bounding box center [939, 85] width 59 height 35
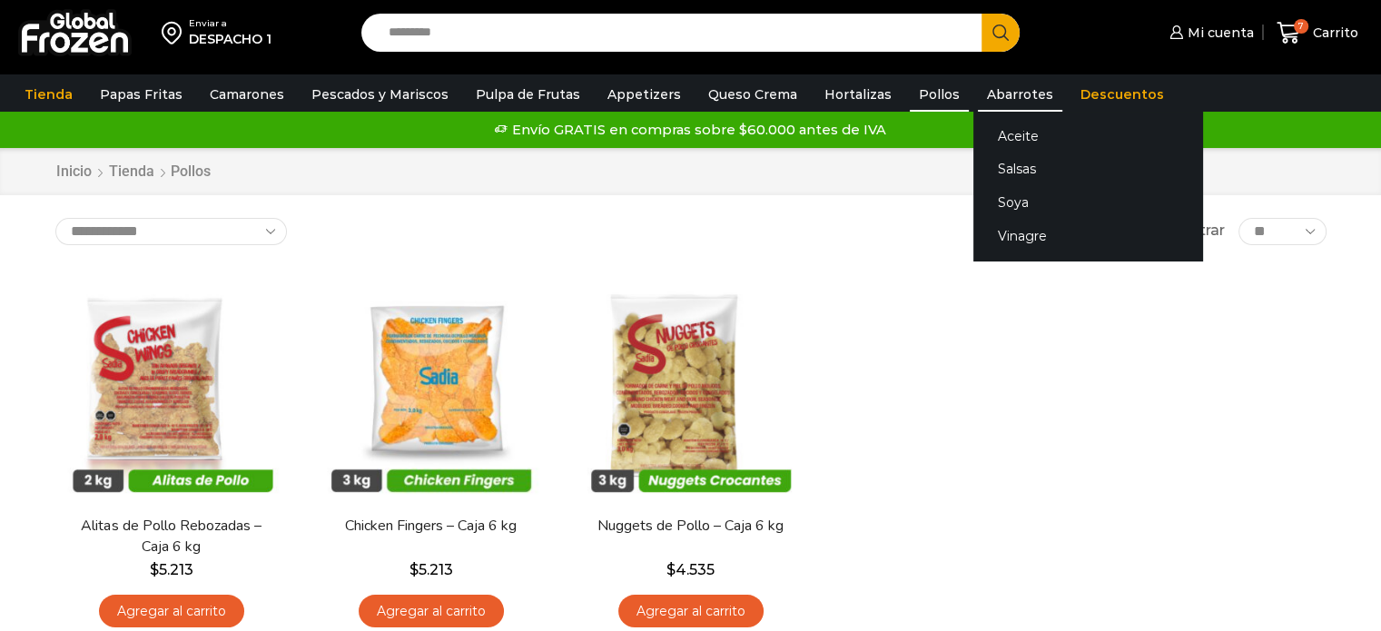
click at [1012, 99] on link "Abarrotes" at bounding box center [1020, 94] width 84 height 35
click at [984, 94] on link "Abarrotes" at bounding box center [1020, 94] width 84 height 35
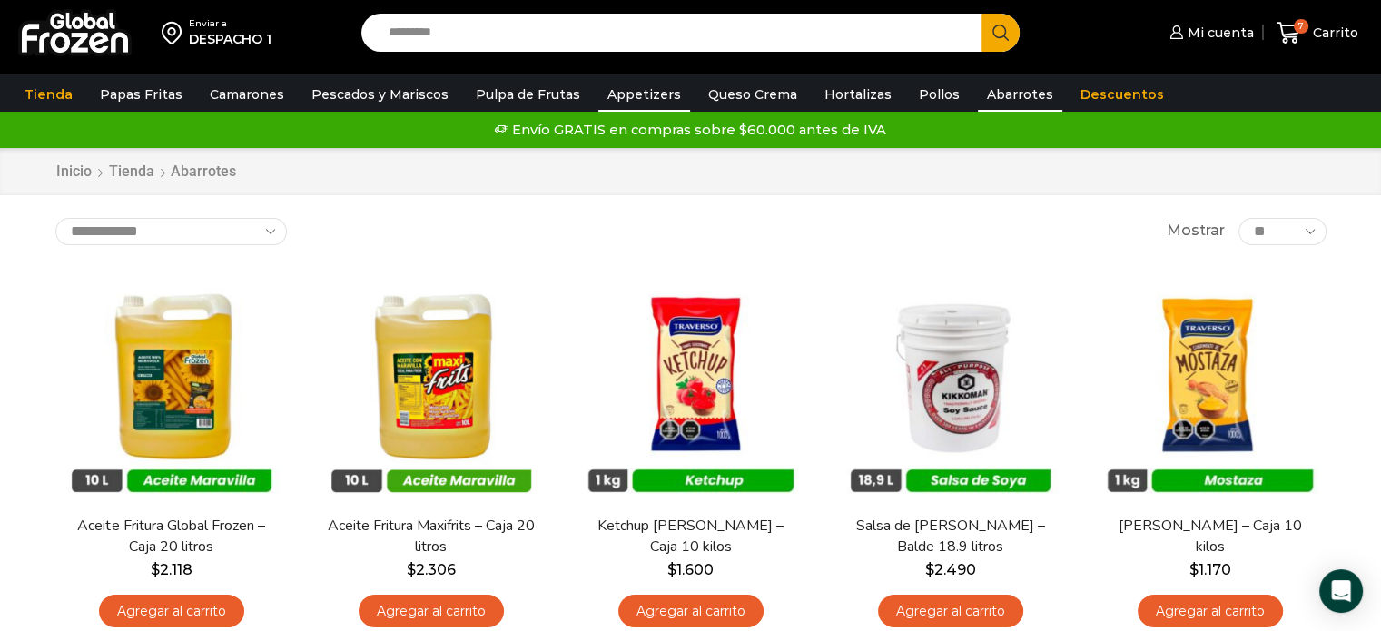
click at [616, 90] on link "Appetizers" at bounding box center [644, 94] width 92 height 35
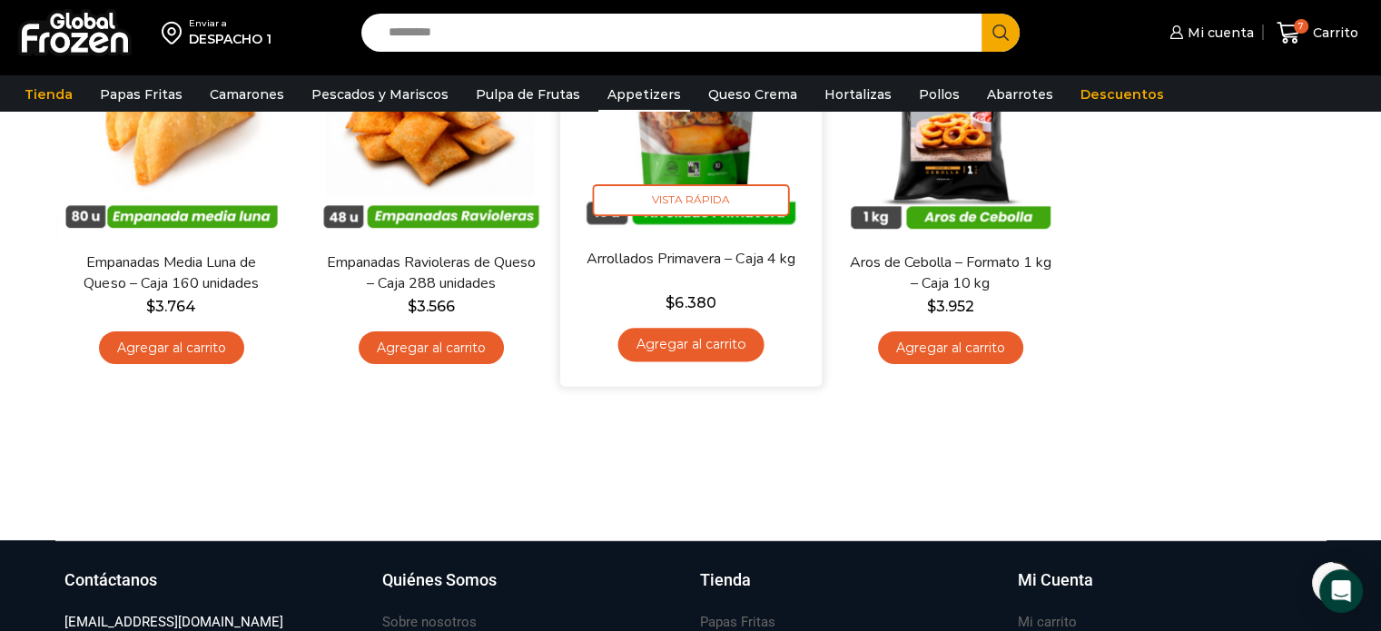
scroll to position [182, 0]
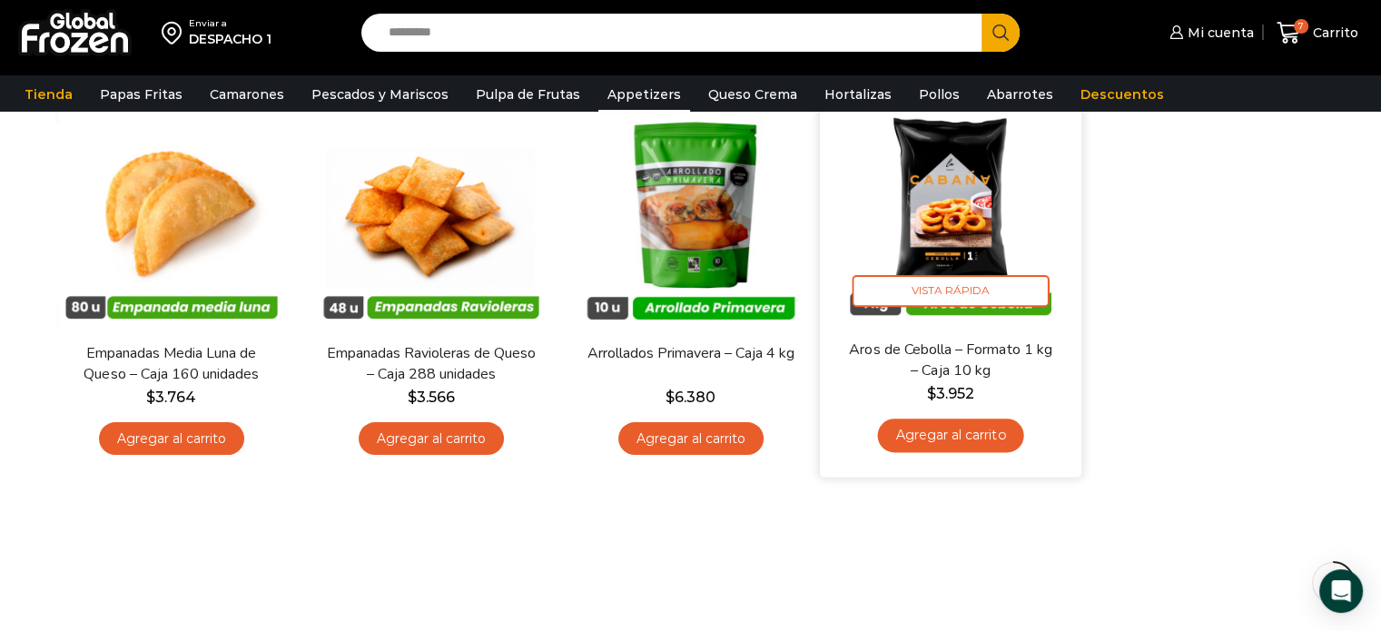
click at [967, 439] on link "Agregar al carrito" at bounding box center [950, 436] width 146 height 34
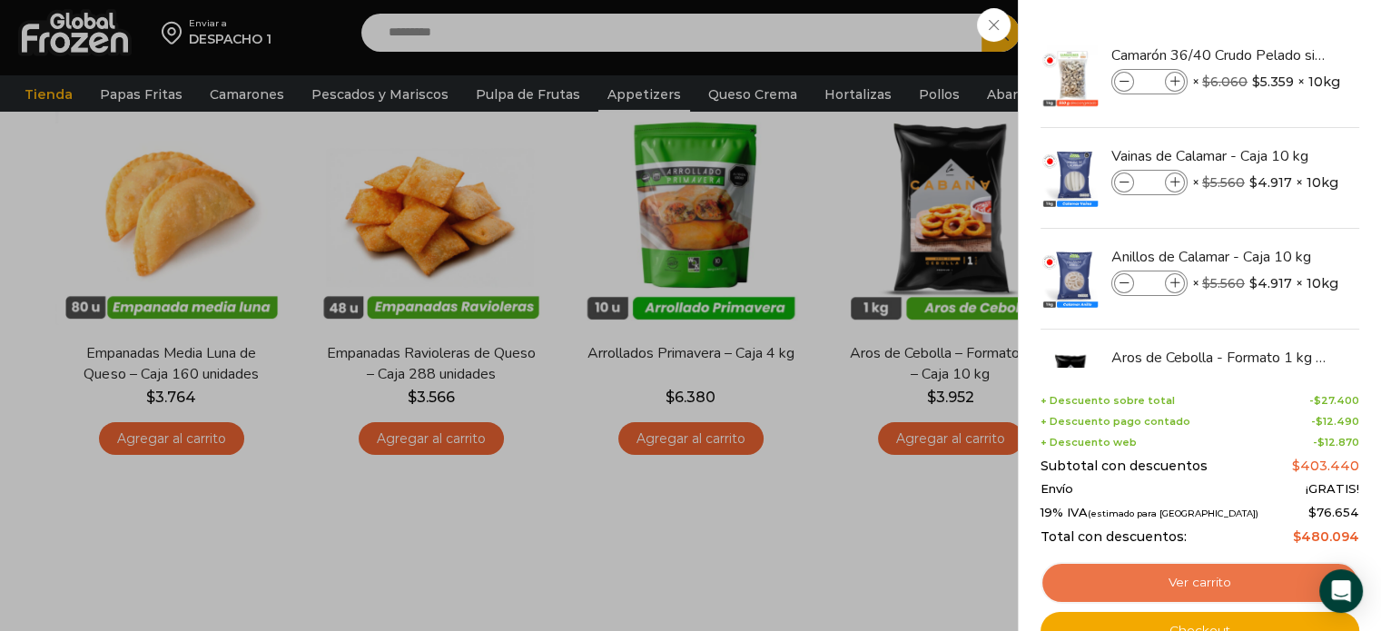
click at [1219, 581] on link "Ver carrito" at bounding box center [1200, 583] width 319 height 42
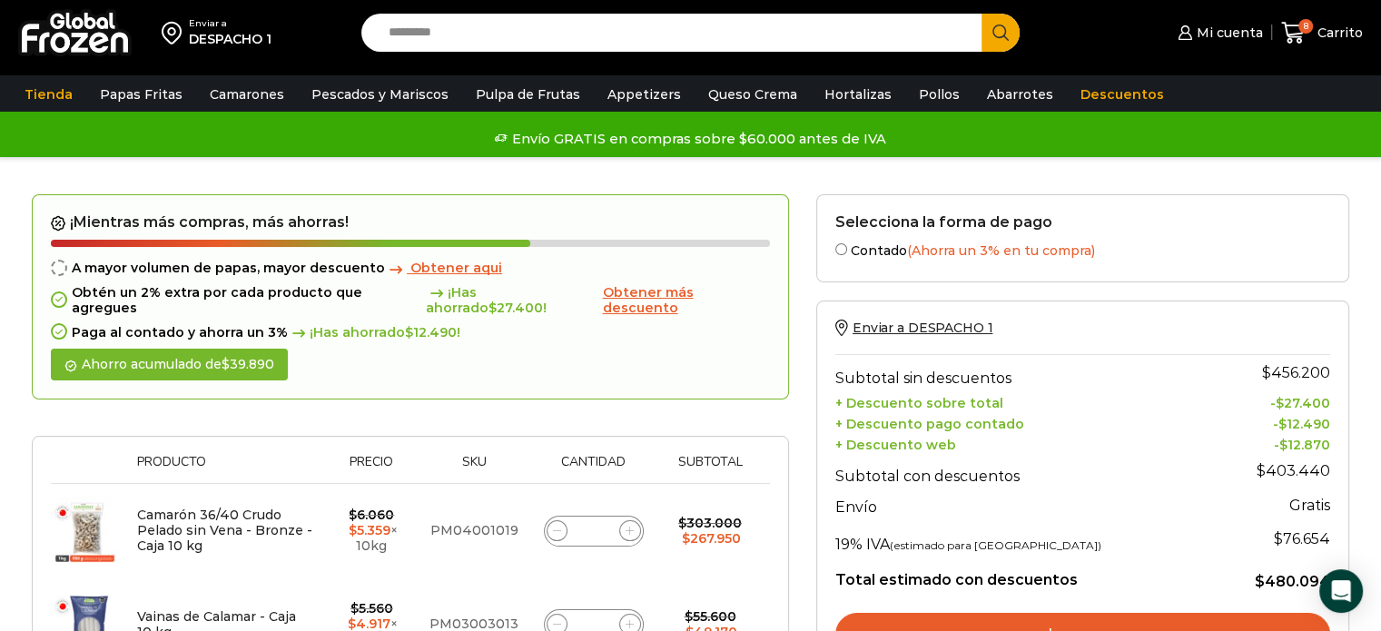
scroll to position [272, 0]
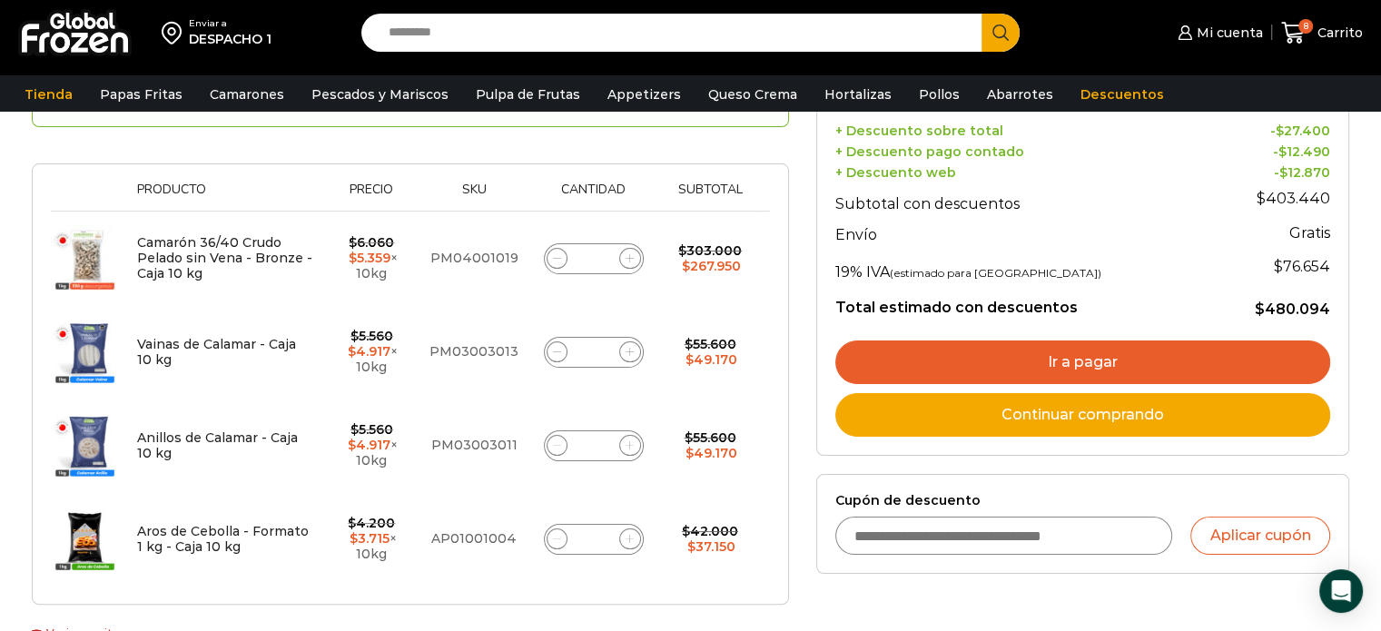
click at [955, 354] on link "Ir a pagar" at bounding box center [1083, 363] width 495 height 44
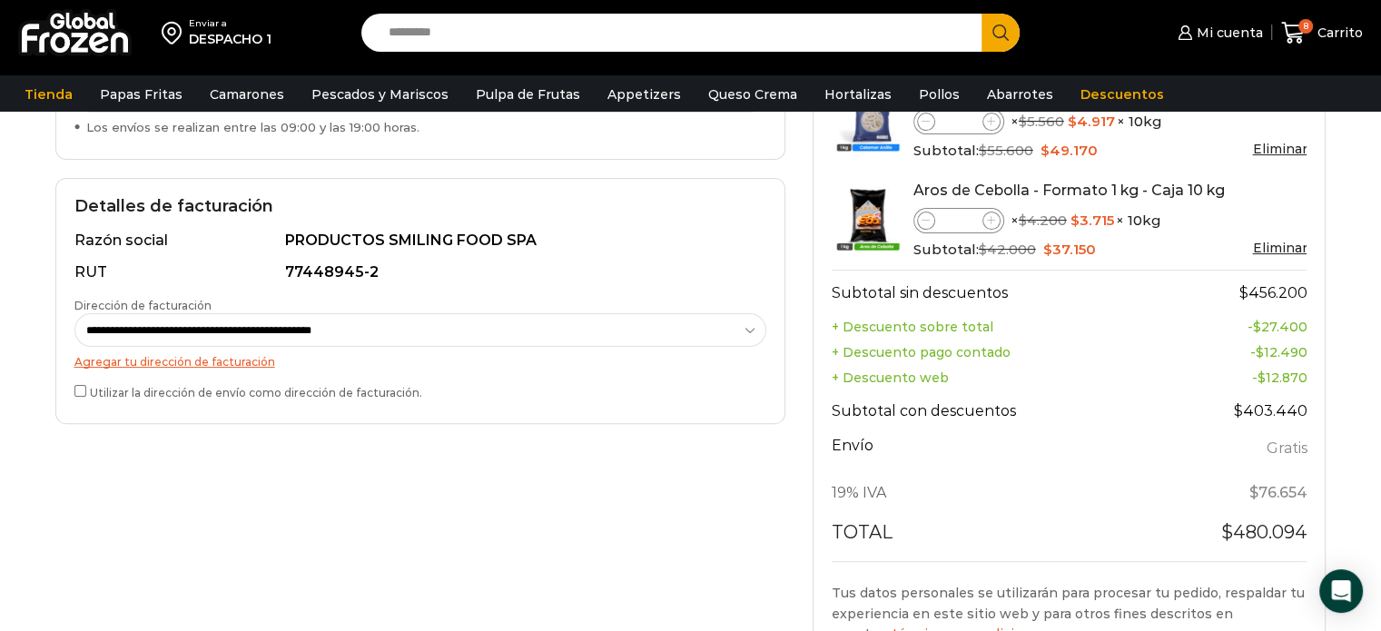
scroll to position [727, 0]
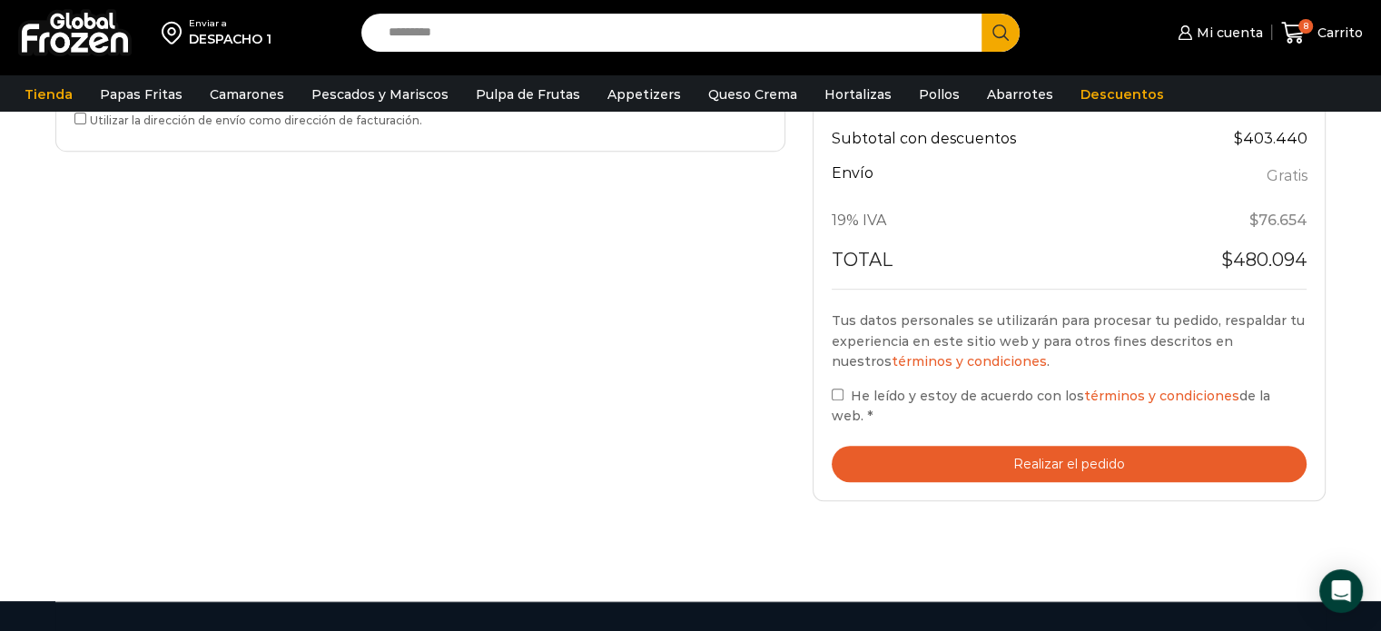
click at [923, 470] on button "Realizar el pedido" at bounding box center [1070, 464] width 476 height 37
